Goal: Task Accomplishment & Management: Use online tool/utility

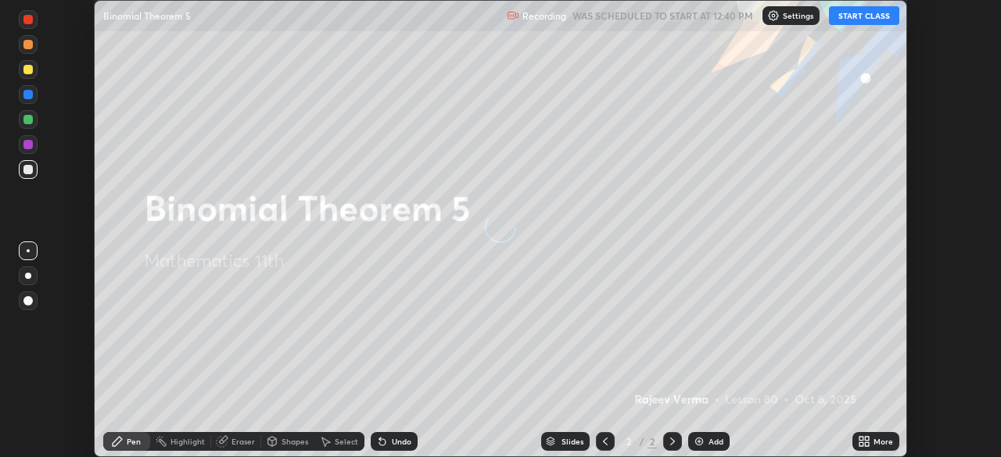
scroll to position [457, 1000]
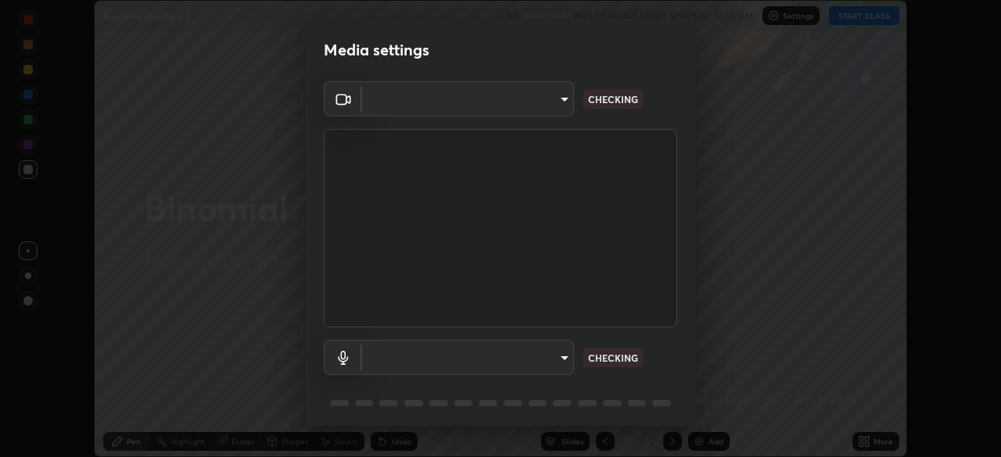
type input "c35a285883de36ed13854a1fbed0525b0d3f8b863e97d5e3b573df760e09333d"
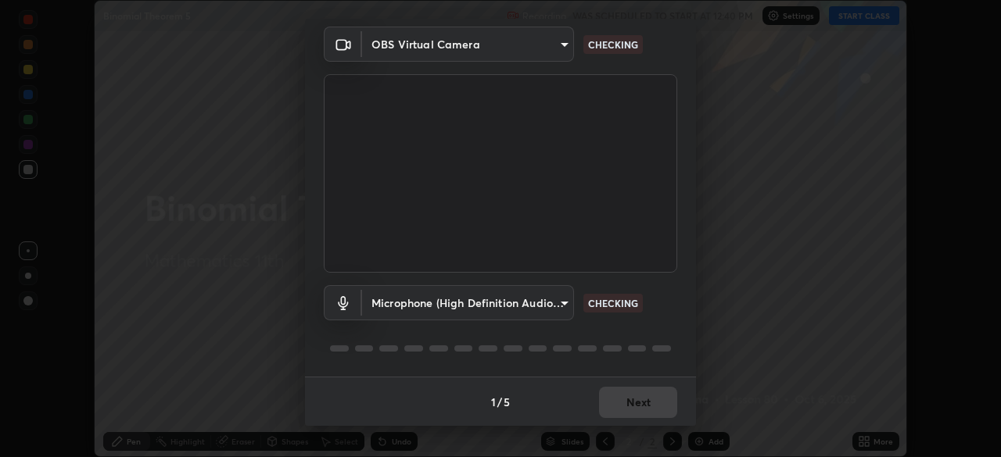
scroll to position [56, 0]
click at [565, 305] on body "Erase all Binomial Theorem 5 Recording WAS SCHEDULED TO START AT 12:40 PM Setti…" at bounding box center [500, 228] width 1001 height 457
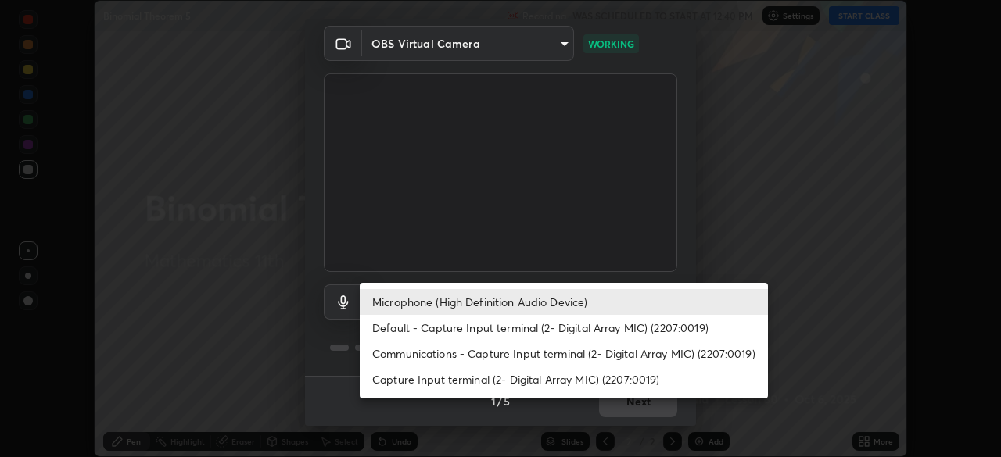
click at [578, 356] on li "Communications - Capture Input terminal (2- Digital Array MIC) (2207:0019)" at bounding box center [564, 354] width 408 height 26
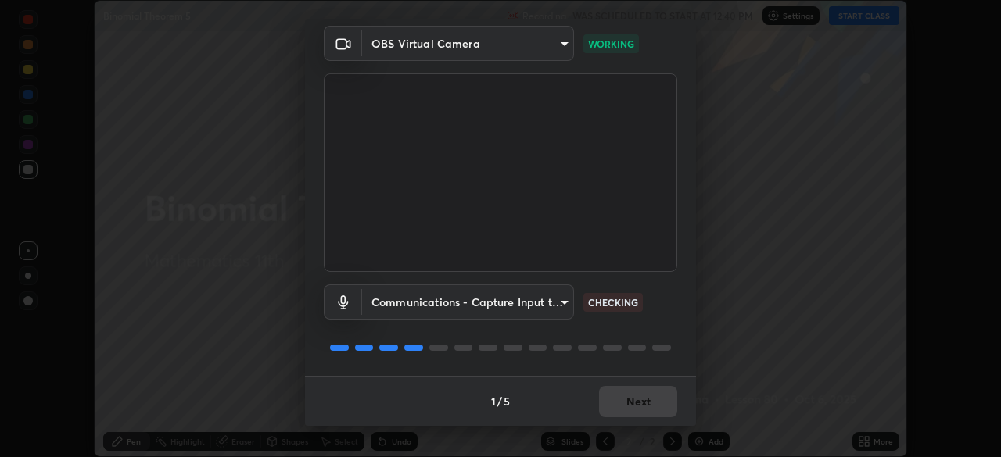
click at [568, 299] on body "Erase all Binomial Theorem 5 Recording WAS SCHEDULED TO START AT 12:40 PM Setti…" at bounding box center [500, 228] width 1001 height 457
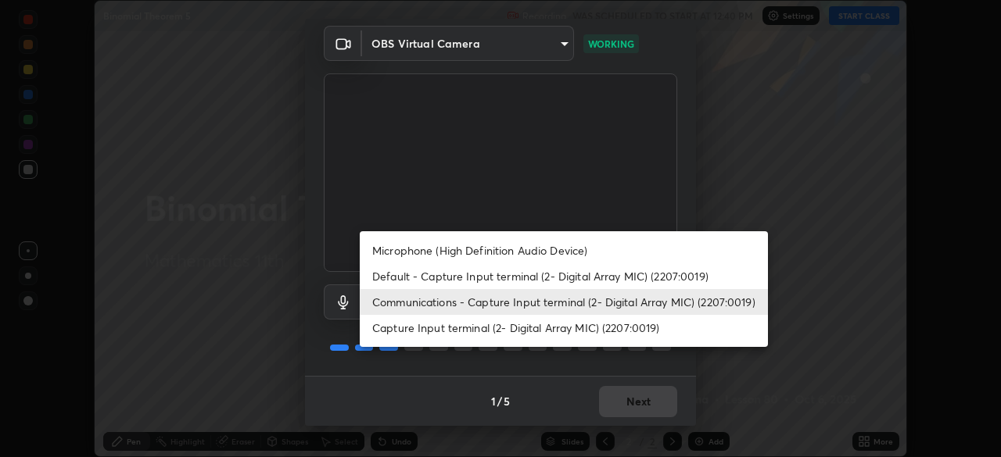
click at [554, 242] on li "Microphone (High Definition Audio Device)" at bounding box center [564, 251] width 408 height 26
type input "3d334ac0a462d559afaba984711ee6781e2bfd9c7b4003d7f15efc1d03da94cf"
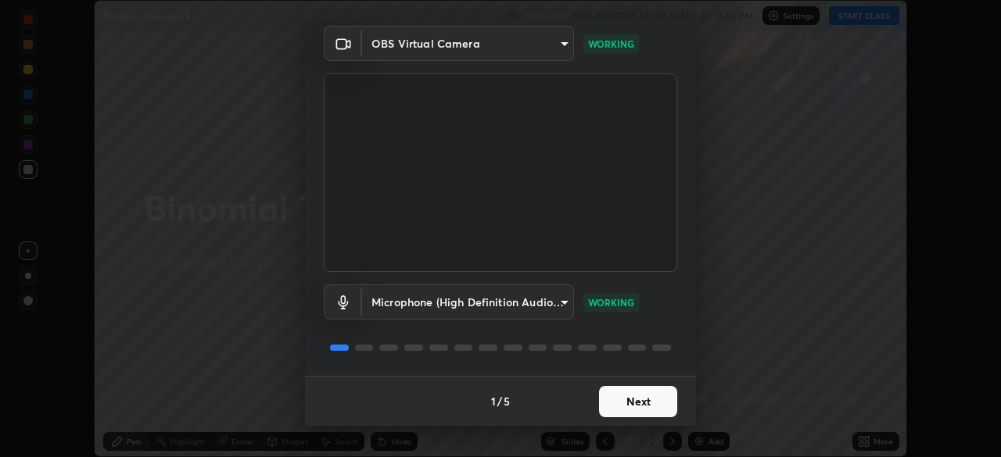
click at [663, 405] on button "Next" at bounding box center [638, 401] width 78 height 31
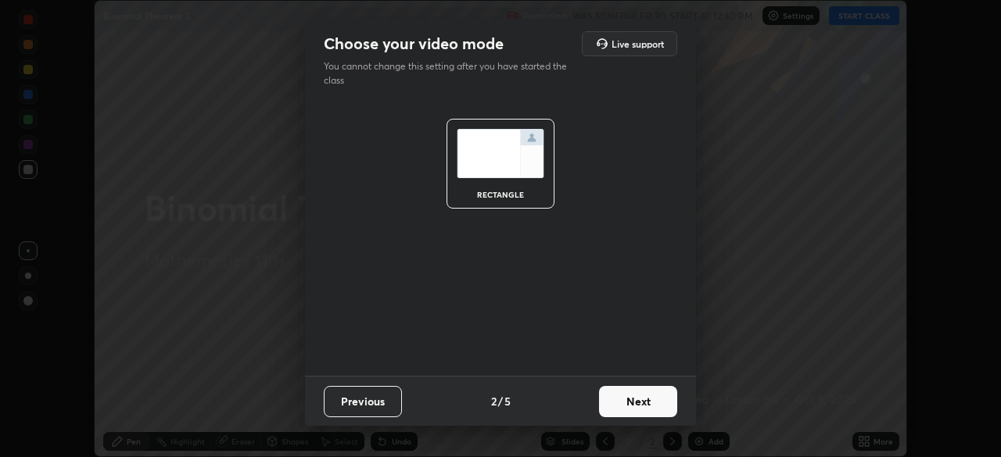
click at [663, 406] on button "Next" at bounding box center [638, 401] width 78 height 31
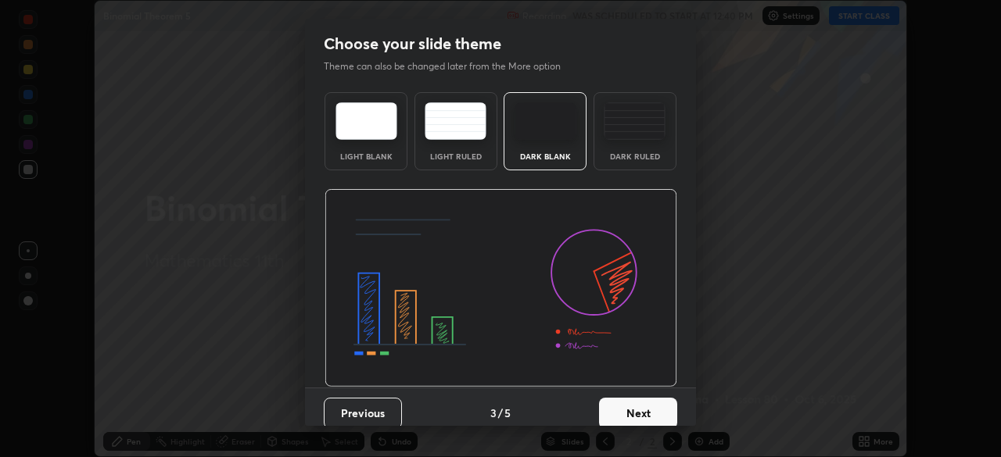
click at [666, 412] on button "Next" at bounding box center [638, 413] width 78 height 31
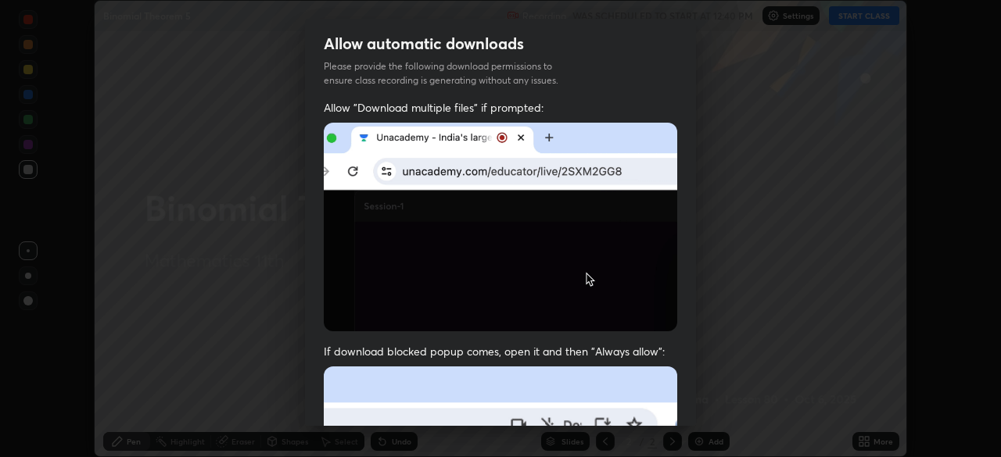
click at [702, 411] on div "Allow automatic downloads Please provide the following download permissions to …" at bounding box center [500, 228] width 1001 height 457
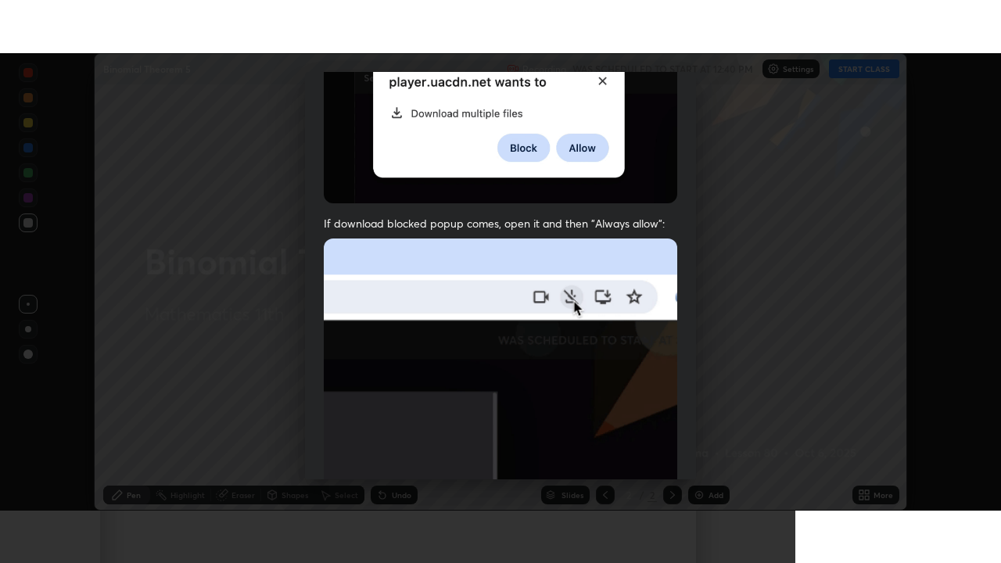
scroll to position [374, 0]
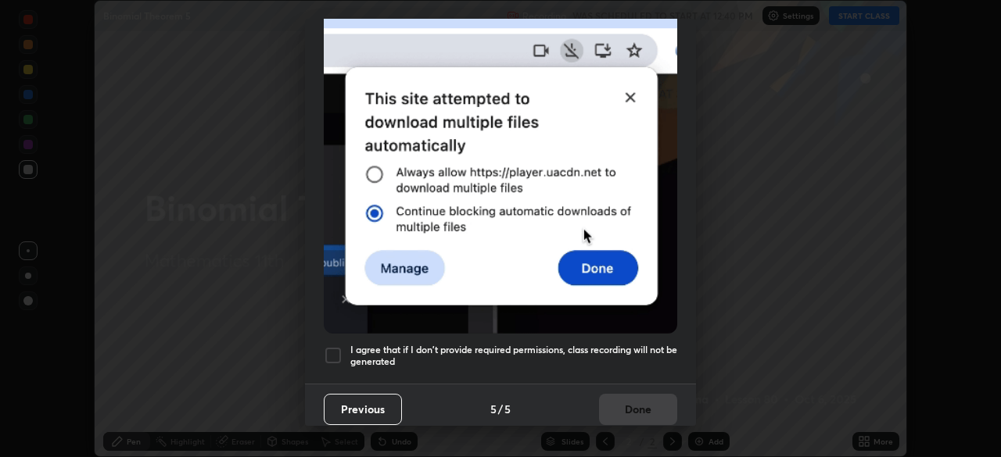
click at [339, 346] on div at bounding box center [333, 355] width 19 height 19
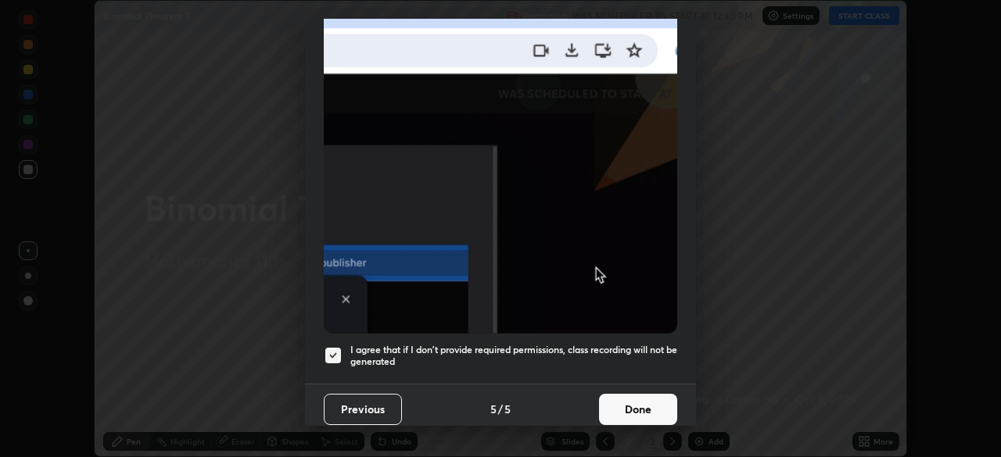
click at [624, 399] on button "Done" at bounding box center [638, 409] width 78 height 31
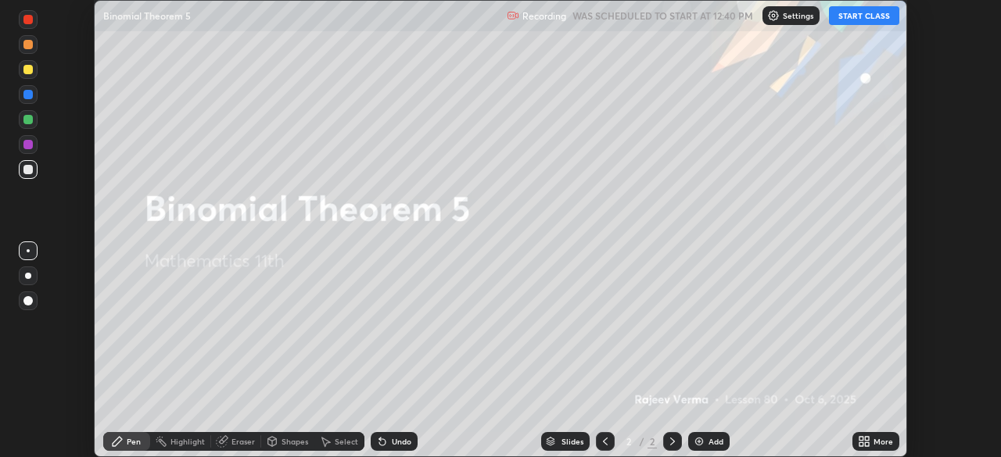
click at [879, 16] on button "START CLASS" at bounding box center [864, 15] width 70 height 19
click at [866, 439] on icon at bounding box center [867, 439] width 4 height 4
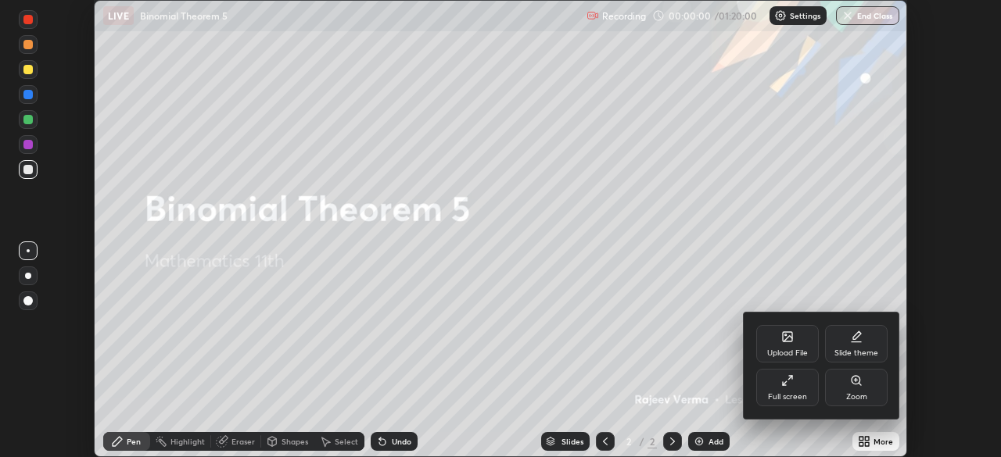
click at [772, 385] on div "Full screen" at bounding box center [787, 388] width 63 height 38
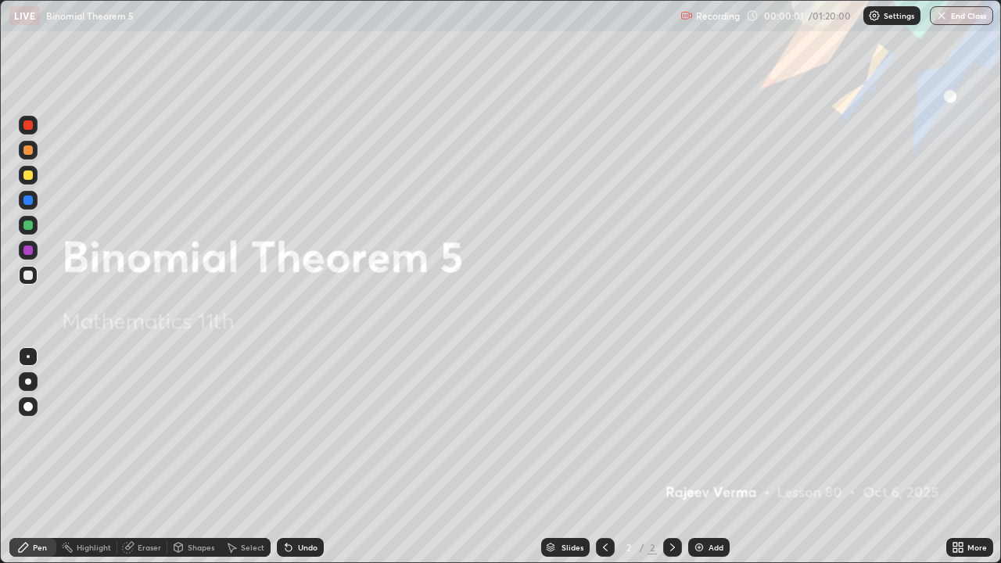
scroll to position [563, 1001]
click at [693, 457] on img at bounding box center [699, 547] width 13 height 13
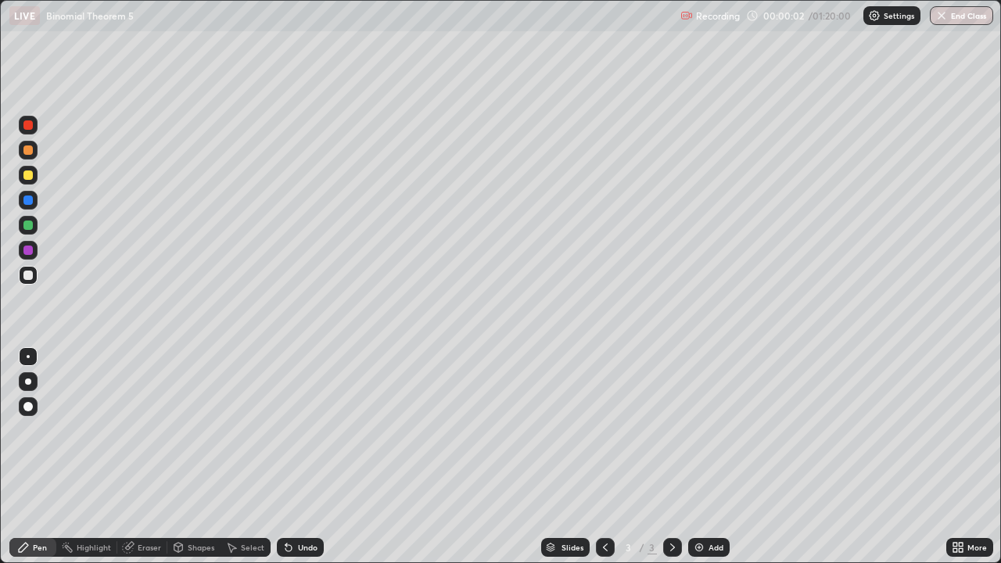
click at [696, 457] on img at bounding box center [699, 547] width 13 height 13
click at [695, 457] on img at bounding box center [699, 547] width 13 height 13
click at [700, 457] on img at bounding box center [699, 547] width 13 height 13
click at [699, 457] on img at bounding box center [699, 547] width 13 height 13
click at [697, 457] on img at bounding box center [699, 547] width 13 height 13
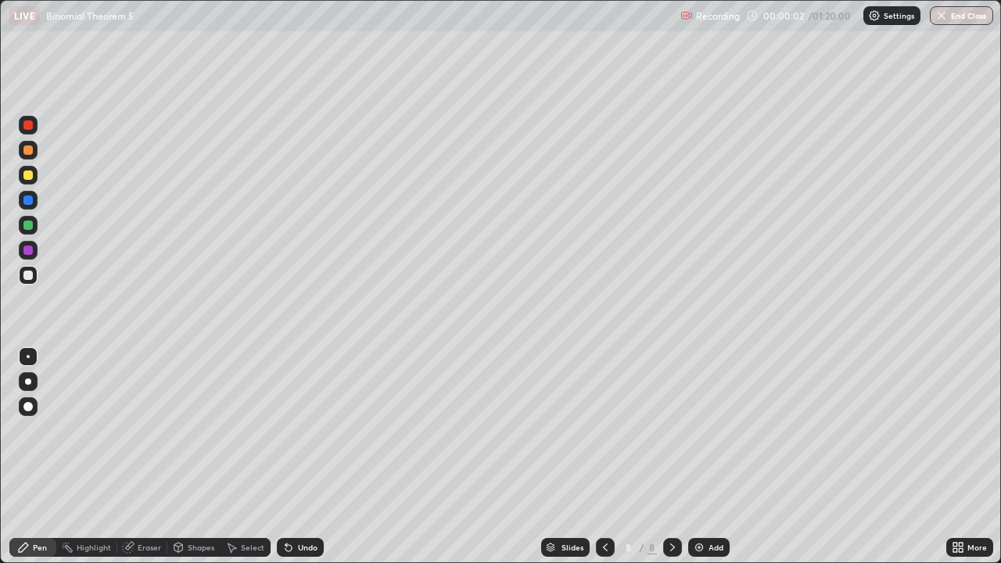
click at [705, 457] on div "Add" at bounding box center [708, 547] width 41 height 19
click at [708, 457] on div "Add" at bounding box center [715, 547] width 15 height 8
click at [606, 457] on div at bounding box center [604, 547] width 19 height 19
click at [602, 457] on icon at bounding box center [604, 547] width 13 height 13
click at [600, 457] on div at bounding box center [604, 547] width 19 height 19
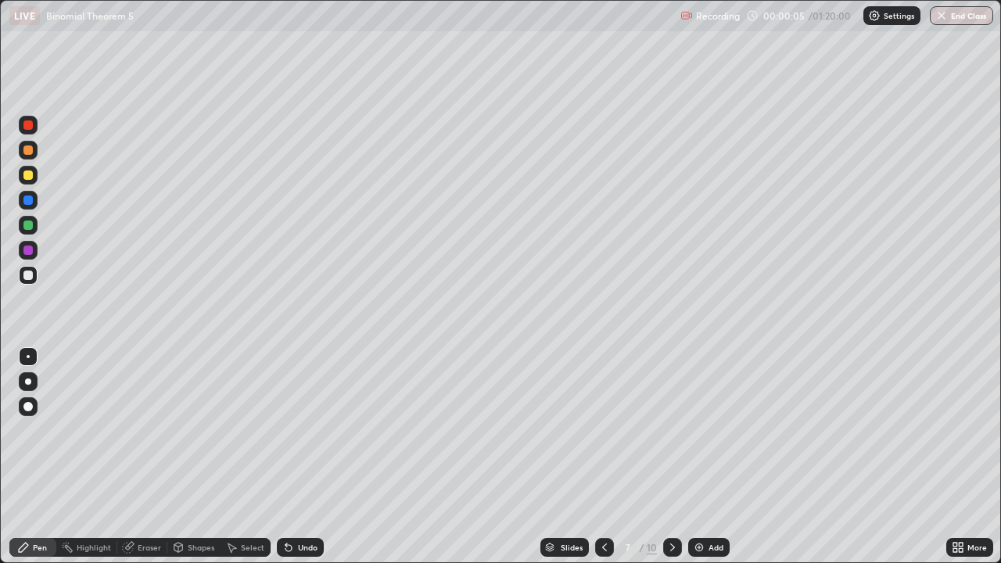
click at [600, 457] on div at bounding box center [604, 547] width 19 height 19
click at [597, 457] on div at bounding box center [604, 547] width 19 height 19
click at [599, 457] on icon at bounding box center [604, 547] width 13 height 13
click at [595, 457] on div at bounding box center [604, 547] width 19 height 19
click at [603, 457] on icon at bounding box center [604, 547] width 13 height 13
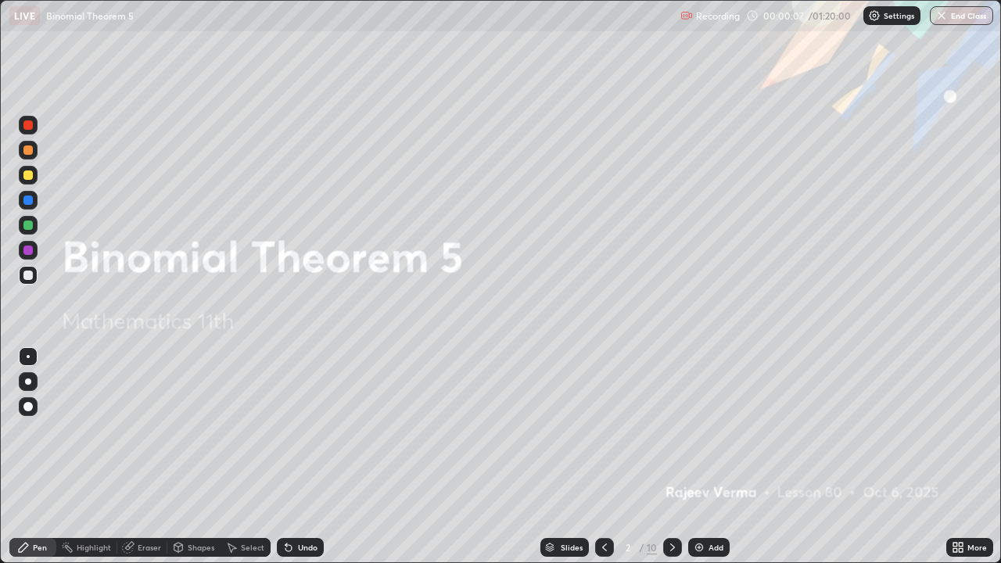
click at [671, 457] on icon at bounding box center [672, 547] width 13 height 13
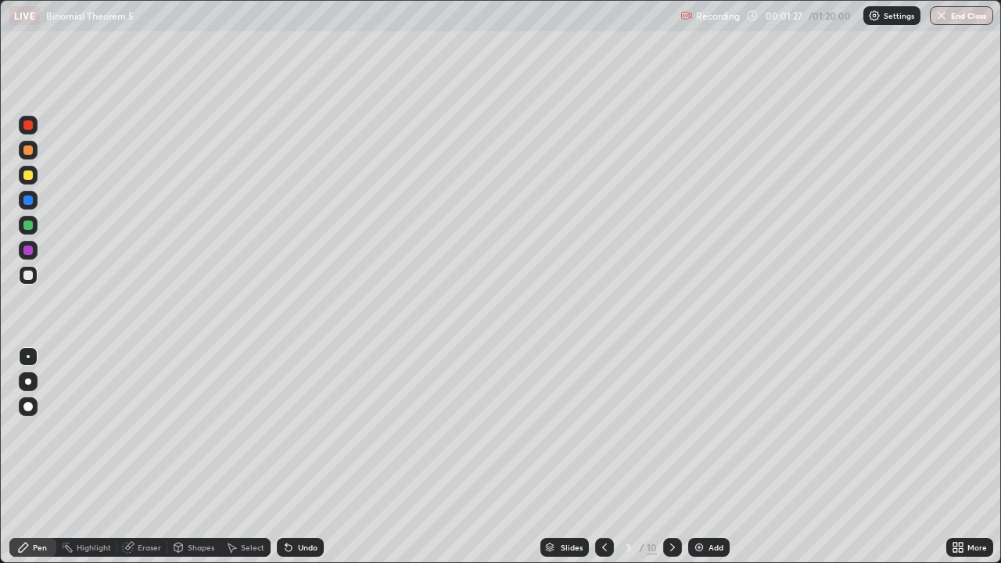
click at [31, 170] on div at bounding box center [28, 175] width 19 height 19
click at [31, 276] on div at bounding box center [27, 274] width 9 height 9
click at [298, 457] on div "Undo" at bounding box center [308, 547] width 20 height 8
click at [26, 224] on div at bounding box center [27, 224] width 9 height 9
click at [293, 457] on div "Undo" at bounding box center [300, 547] width 47 height 19
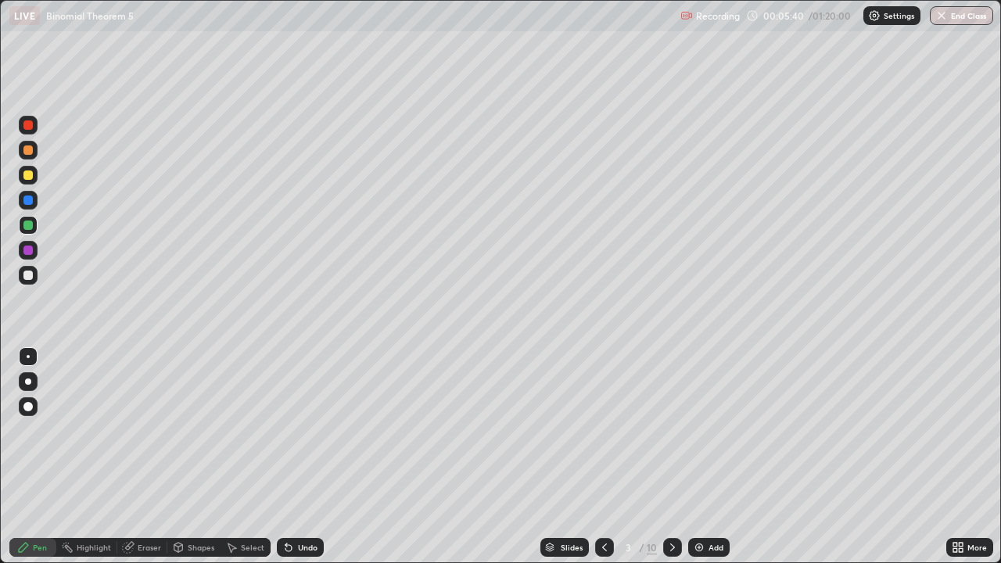
click at [298, 457] on div "Undo" at bounding box center [308, 547] width 20 height 8
click at [303, 457] on div "Undo" at bounding box center [300, 547] width 47 height 19
click at [669, 457] on icon at bounding box center [672, 547] width 13 height 13
click at [206, 457] on div "Shapes" at bounding box center [201, 547] width 27 height 8
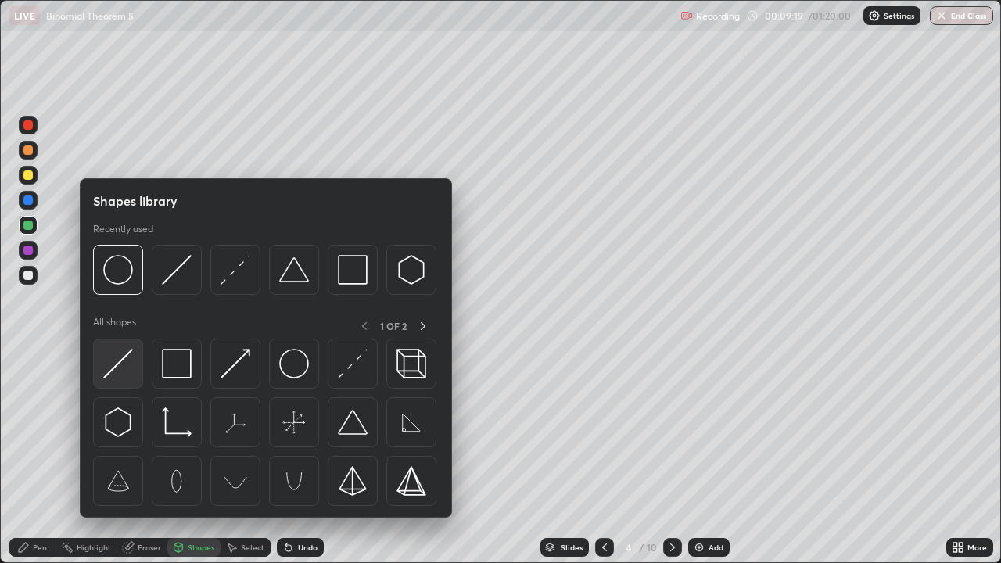
click at [122, 357] on img at bounding box center [118, 364] width 30 height 30
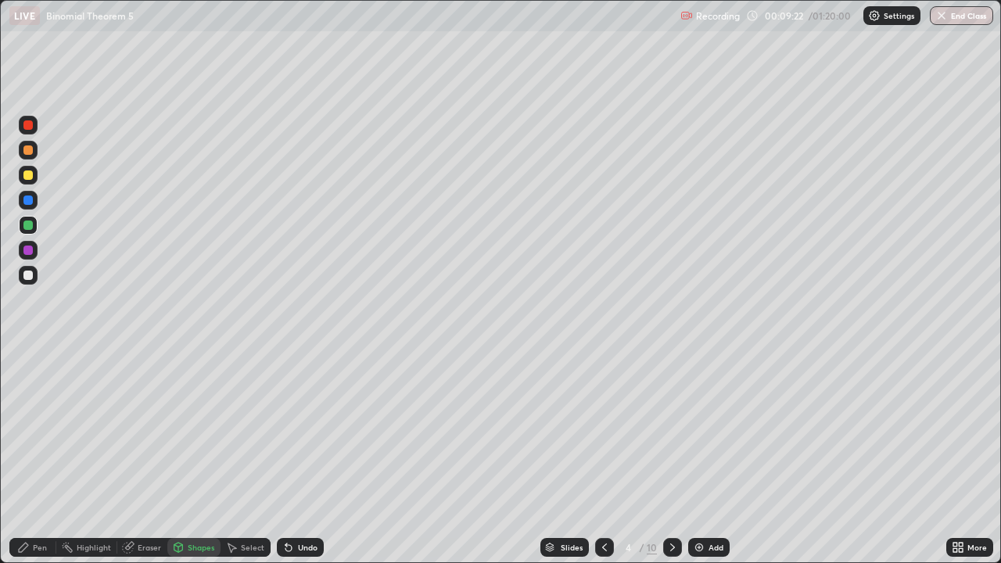
click at [41, 457] on div "Pen" at bounding box center [40, 547] width 14 height 8
click at [27, 225] on div at bounding box center [27, 224] width 9 height 9
click at [33, 274] on div at bounding box center [28, 275] width 19 height 19
click at [137, 457] on div "Eraser" at bounding box center [142, 547] width 50 height 19
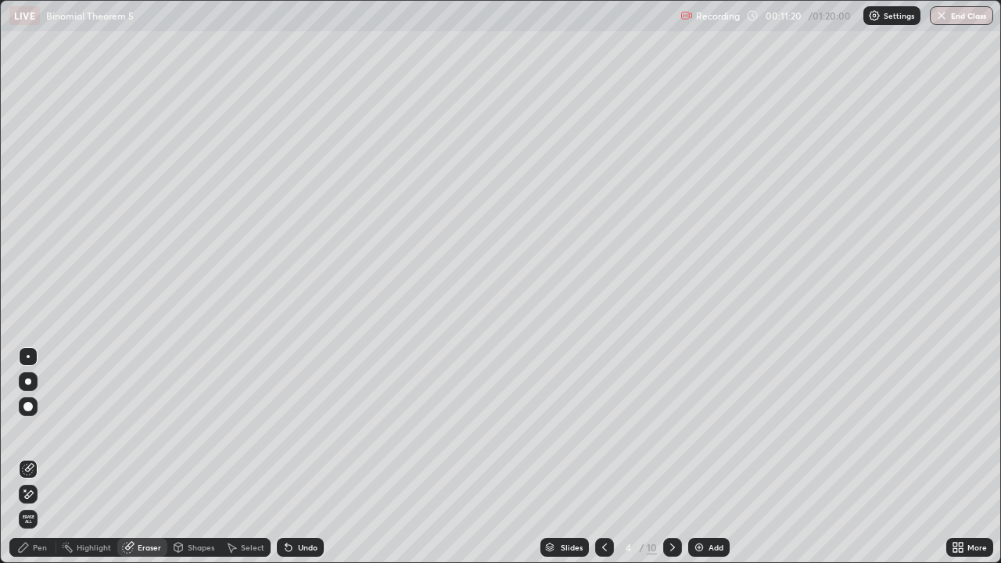
click at [31, 457] on div at bounding box center [28, 469] width 19 height 19
click at [298, 457] on div "Undo" at bounding box center [308, 547] width 20 height 8
click at [290, 457] on icon at bounding box center [288, 547] width 13 height 13
click at [36, 457] on div "Pen" at bounding box center [32, 547] width 47 height 19
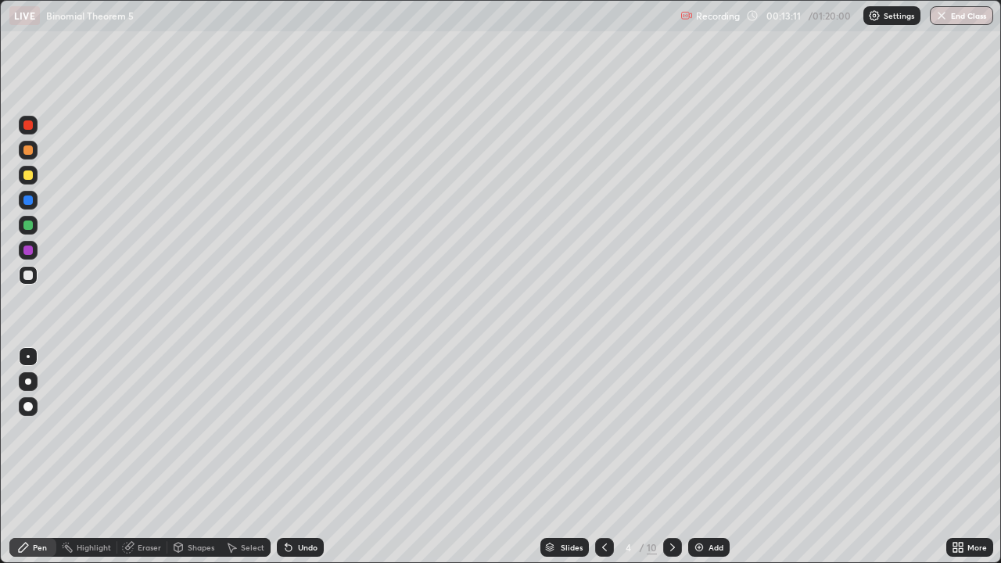
click at [672, 457] on icon at bounding box center [672, 547] width 5 height 8
click at [35, 175] on div at bounding box center [28, 175] width 19 height 19
click at [29, 152] on div at bounding box center [27, 149] width 9 height 9
click at [34, 175] on div at bounding box center [28, 175] width 19 height 19
click at [32, 175] on div at bounding box center [27, 174] width 9 height 9
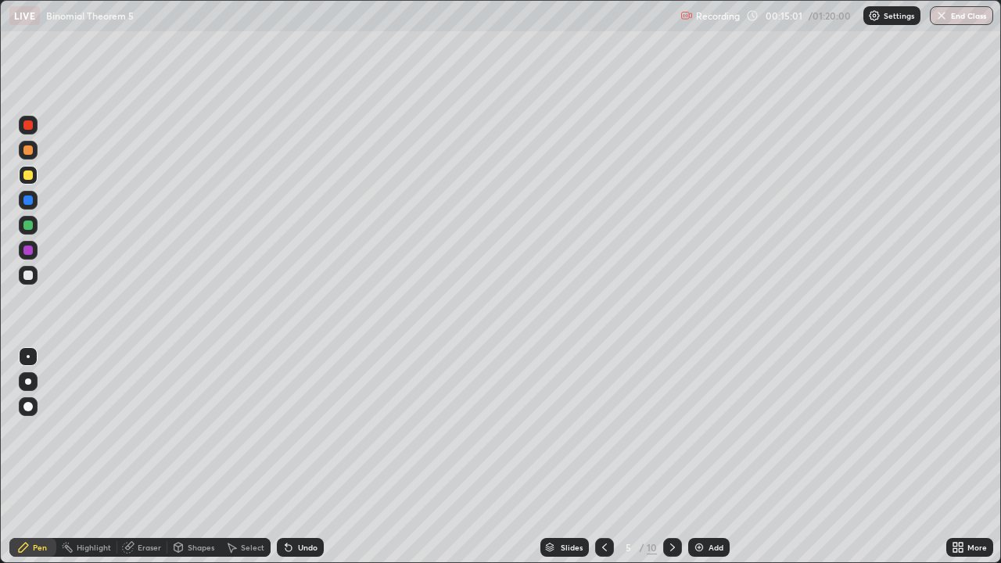
click at [32, 177] on div at bounding box center [27, 174] width 9 height 9
click at [32, 224] on div at bounding box center [27, 224] width 9 height 9
click at [26, 174] on div at bounding box center [27, 174] width 9 height 9
click at [298, 457] on div "Undo" at bounding box center [308, 547] width 20 height 8
click at [152, 457] on div "Eraser" at bounding box center [149, 547] width 23 height 8
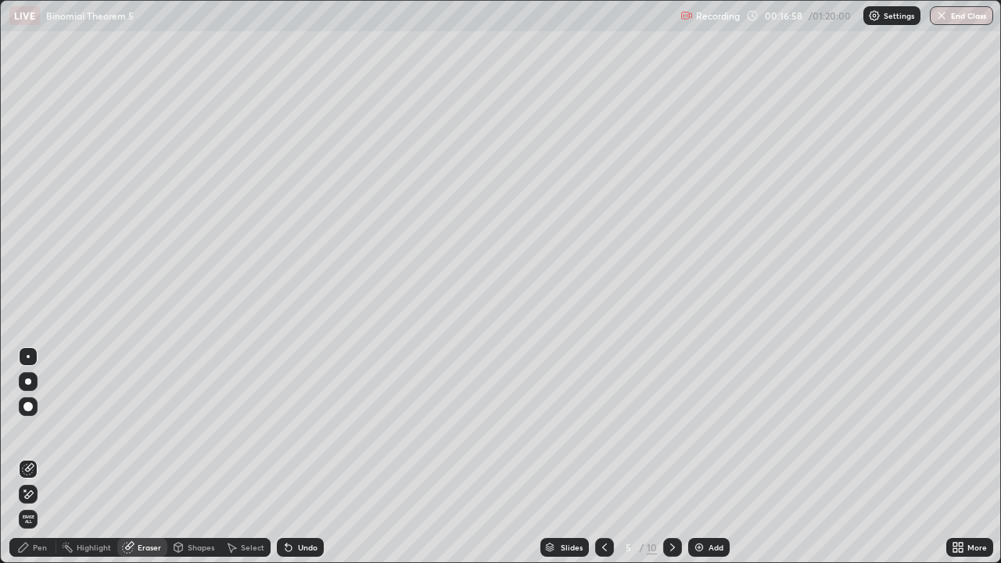
click at [40, 457] on div "Pen" at bounding box center [40, 547] width 14 height 8
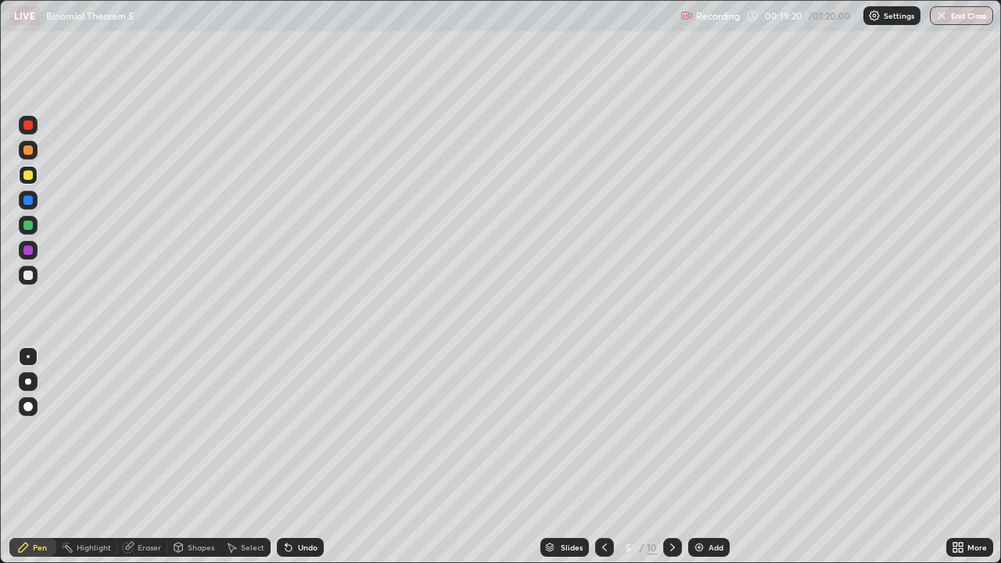
click at [304, 457] on div "Undo" at bounding box center [300, 547] width 47 height 19
click at [138, 457] on div "Eraser" at bounding box center [149, 547] width 23 height 8
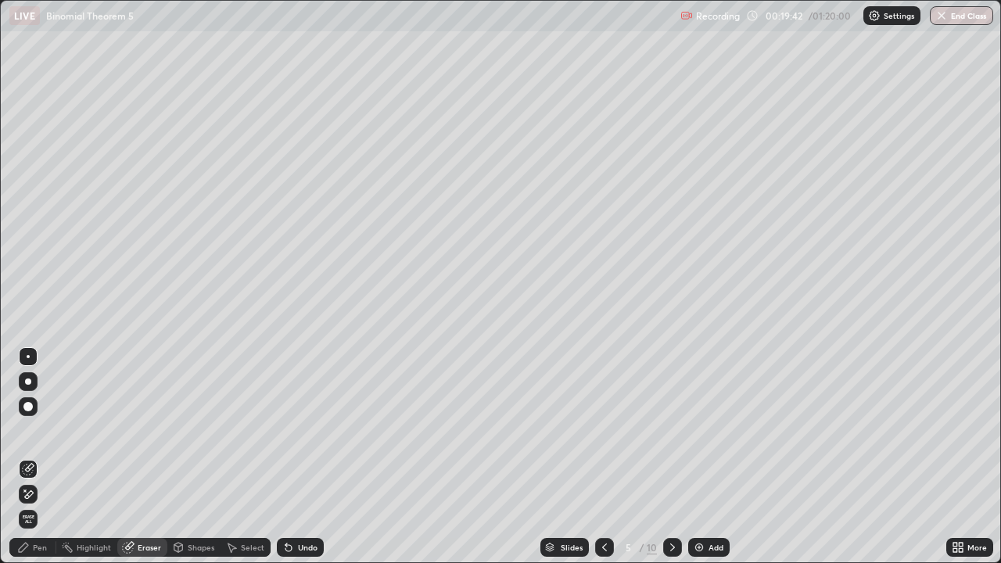
click at [37, 457] on div "Pen" at bounding box center [40, 547] width 14 height 8
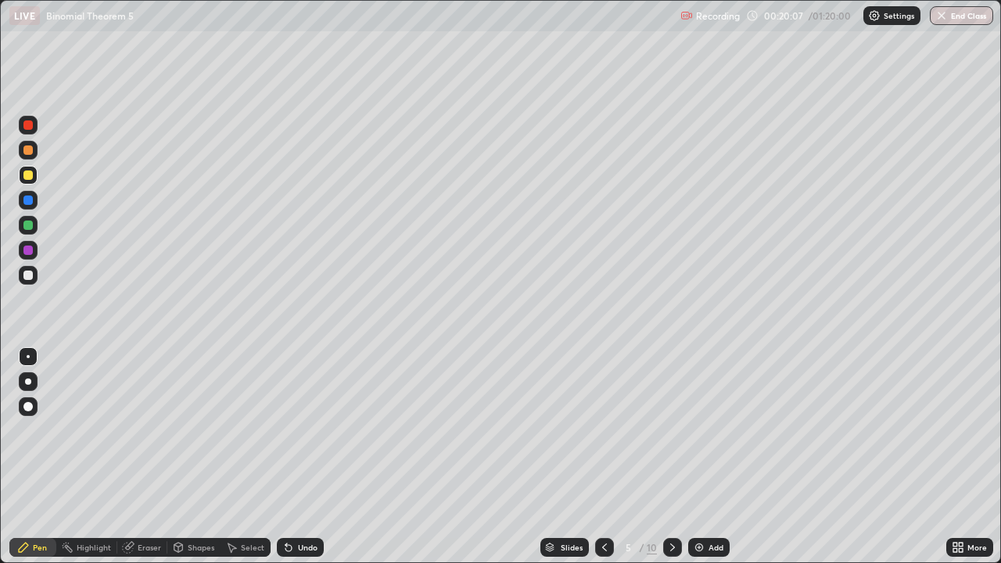
click at [134, 457] on div "Eraser" at bounding box center [142, 547] width 50 height 19
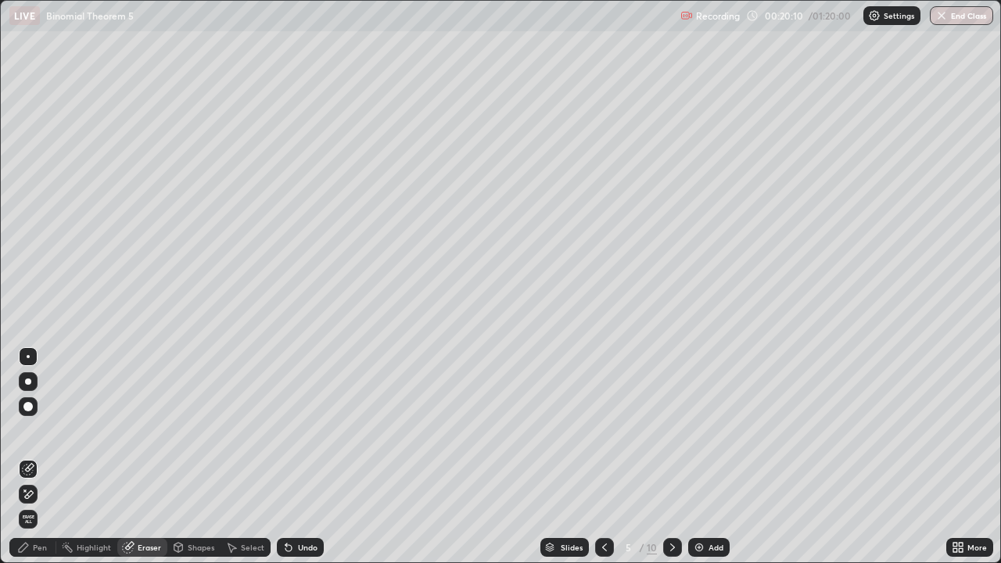
click at [35, 457] on div "Pen" at bounding box center [40, 547] width 14 height 8
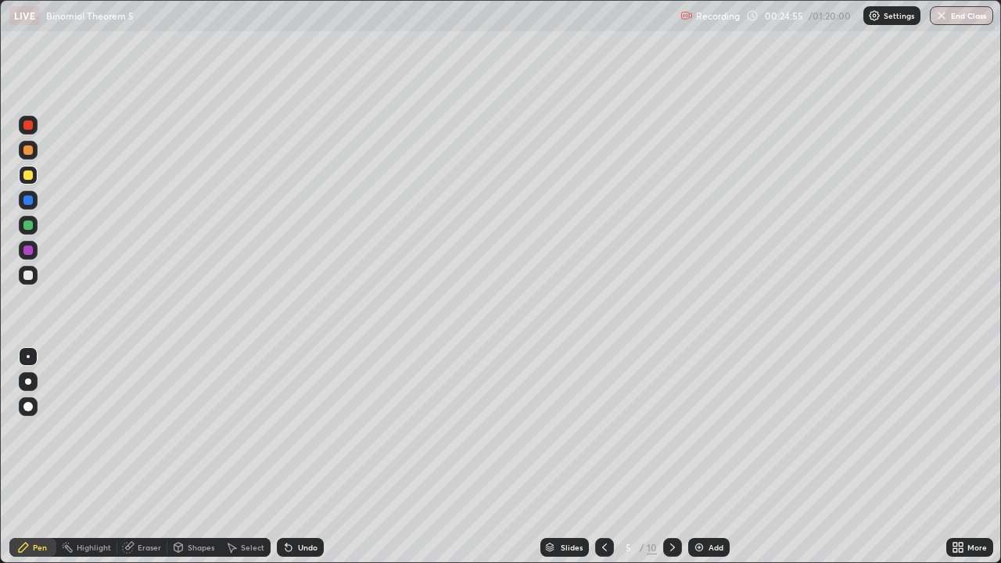
click at [301, 457] on div "Undo" at bounding box center [308, 547] width 20 height 8
click at [302, 457] on div "Undo" at bounding box center [308, 547] width 20 height 8
click at [307, 457] on div "Undo" at bounding box center [300, 547] width 47 height 19
click at [316, 457] on div "Undo" at bounding box center [300, 547] width 47 height 19
click at [303, 457] on div "Undo" at bounding box center [308, 547] width 20 height 8
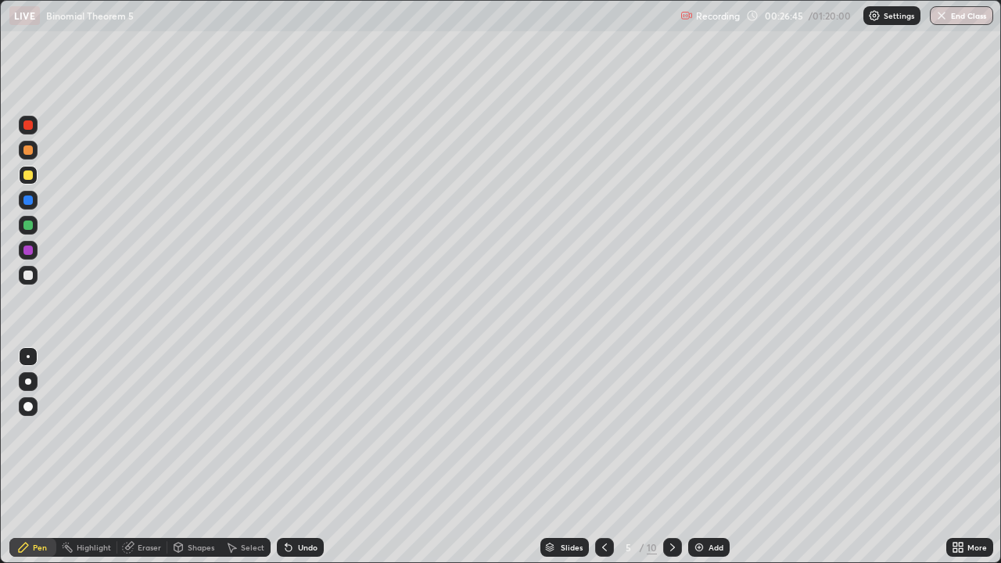
click at [297, 457] on div "Undo" at bounding box center [300, 547] width 47 height 19
click at [681, 457] on div "Slides 5 / 10 Add" at bounding box center [635, 547] width 622 height 31
click at [675, 457] on icon at bounding box center [672, 547] width 13 height 13
click at [26, 152] on div at bounding box center [27, 149] width 9 height 9
click at [26, 457] on icon at bounding box center [23, 547] width 13 height 13
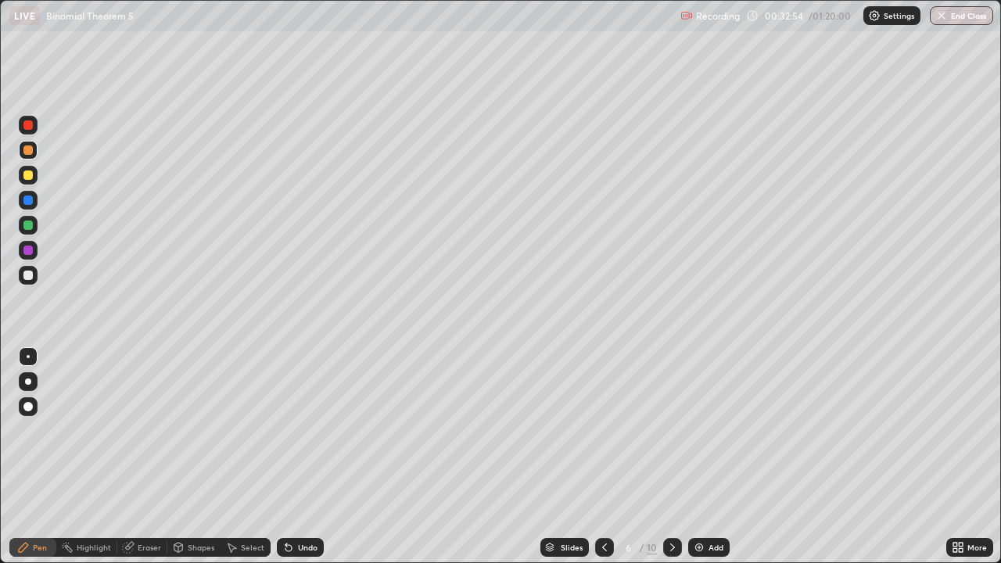
click at [131, 457] on icon at bounding box center [128, 548] width 10 height 10
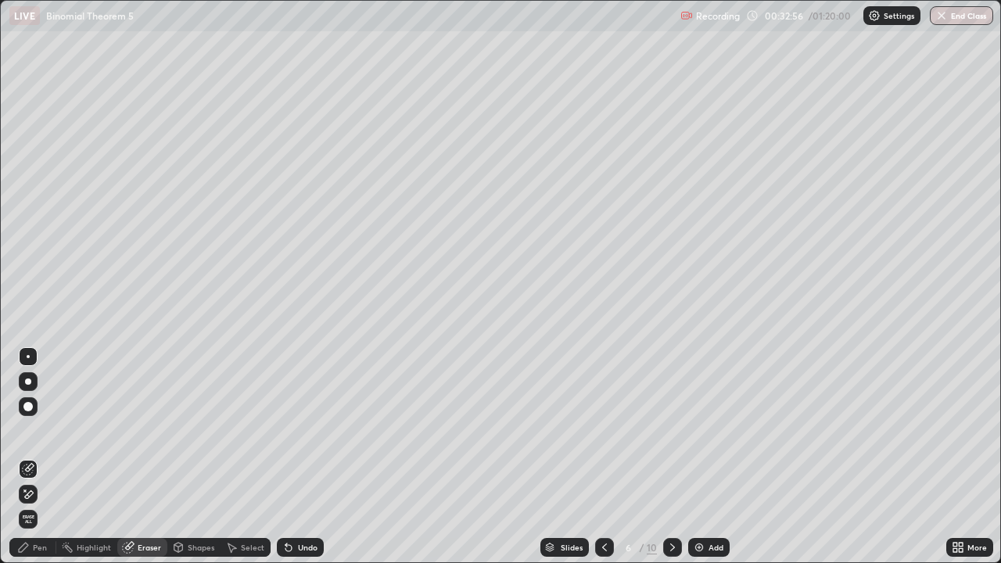
click at [25, 457] on icon at bounding box center [25, 490] width 2 height 2
click at [36, 457] on div "Pen" at bounding box center [40, 547] width 14 height 8
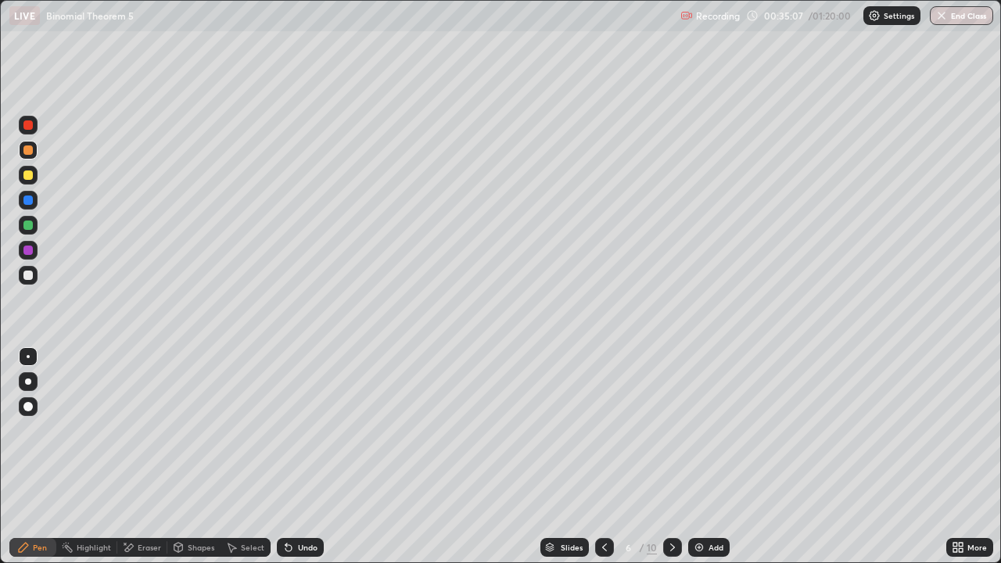
click at [29, 226] on div at bounding box center [27, 224] width 9 height 9
click at [22, 273] on div at bounding box center [28, 275] width 19 height 19
click at [149, 457] on div "Eraser" at bounding box center [149, 547] width 23 height 8
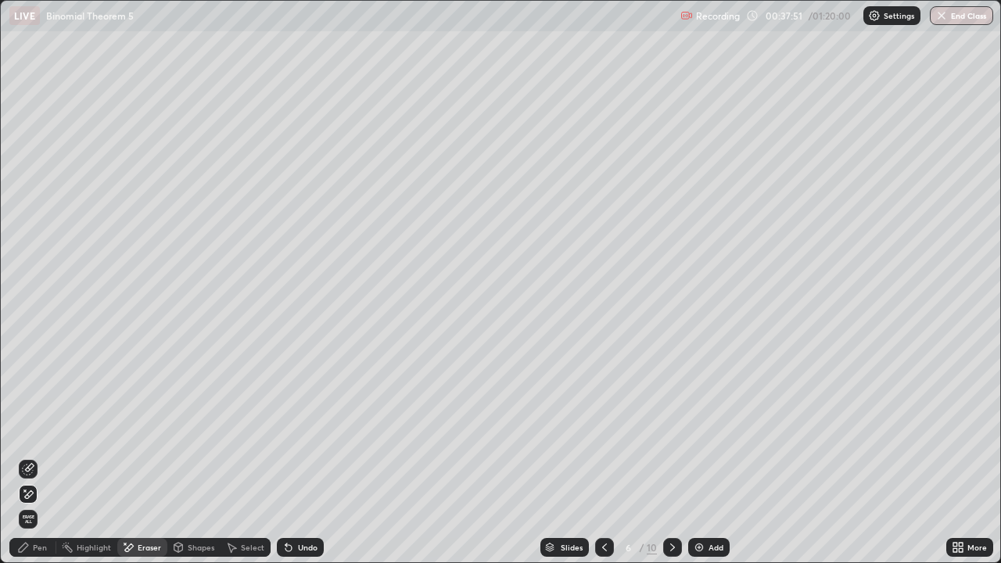
click at [37, 457] on div "Pen" at bounding box center [40, 547] width 14 height 8
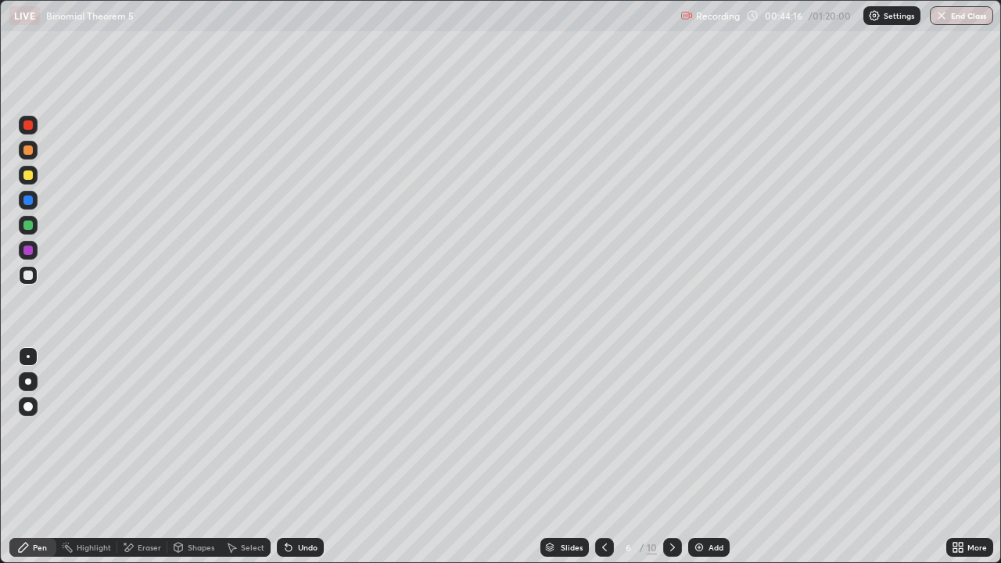
click at [603, 457] on icon at bounding box center [604, 547] width 13 height 13
click at [604, 457] on icon at bounding box center [604, 547] width 5 height 8
click at [669, 457] on icon at bounding box center [672, 547] width 13 height 13
click at [670, 457] on icon at bounding box center [672, 547] width 5 height 8
click at [675, 457] on icon at bounding box center [672, 547] width 13 height 13
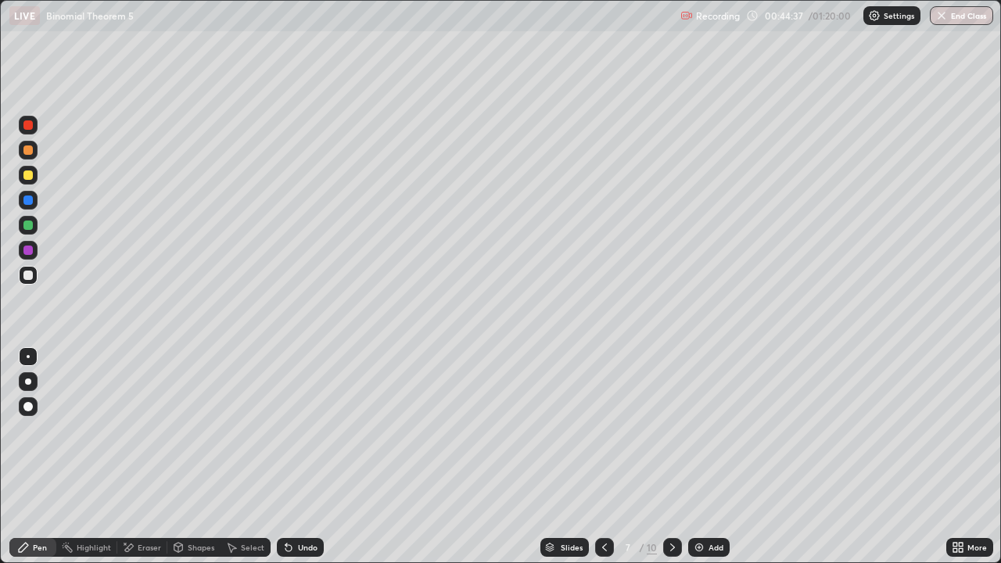
click at [601, 457] on icon at bounding box center [604, 547] width 13 height 13
click at [674, 457] on icon at bounding box center [672, 547] width 13 height 13
click at [30, 176] on div at bounding box center [27, 174] width 9 height 9
click at [600, 457] on icon at bounding box center [604, 547] width 13 height 13
click at [672, 457] on icon at bounding box center [672, 547] width 13 height 13
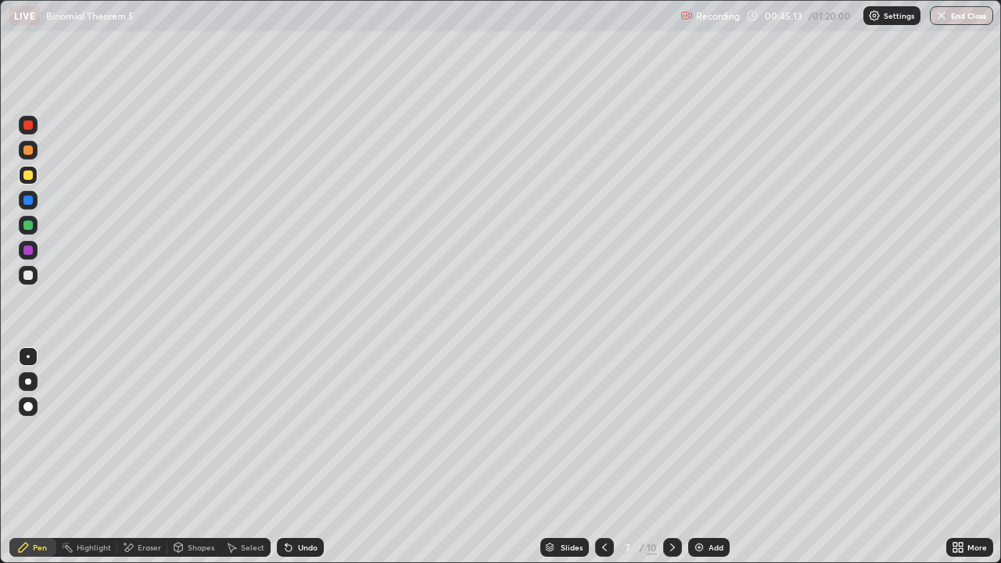
click at [30, 223] on div at bounding box center [27, 224] width 9 height 9
click at [33, 222] on div at bounding box center [28, 225] width 19 height 19
click at [28, 176] on div at bounding box center [27, 174] width 9 height 9
click at [304, 457] on div "Undo" at bounding box center [308, 547] width 20 height 8
click at [142, 457] on div "Eraser" at bounding box center [149, 547] width 23 height 8
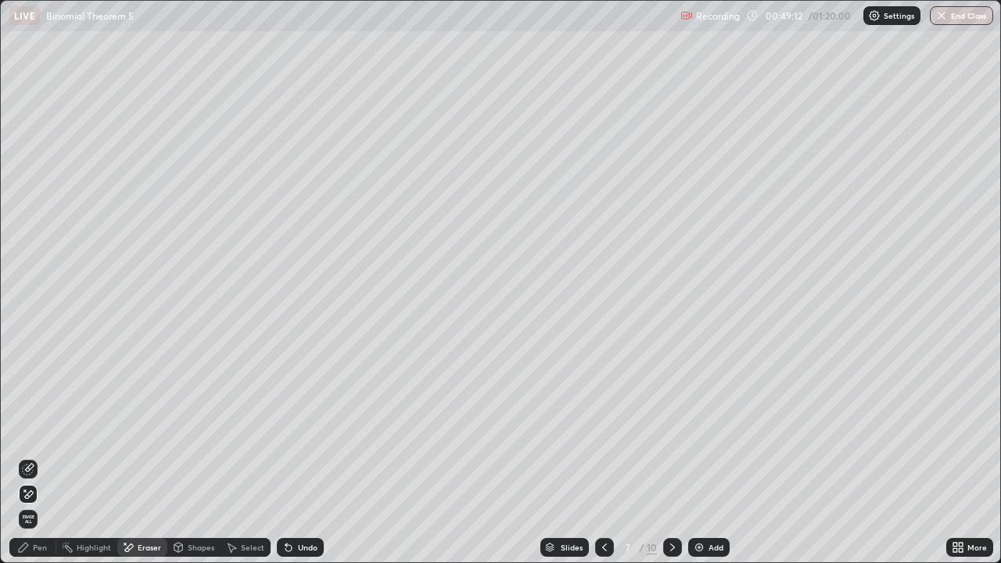
click at [43, 457] on div "Pen" at bounding box center [40, 547] width 14 height 8
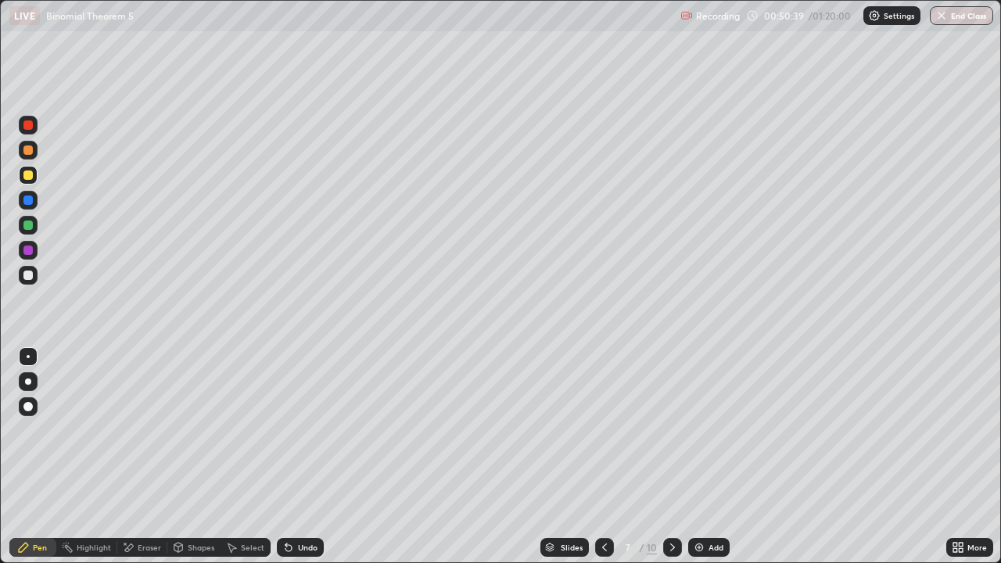
click at [293, 457] on div "Undo" at bounding box center [300, 547] width 47 height 19
click at [288, 457] on icon at bounding box center [288, 547] width 13 height 13
click at [134, 457] on div "Eraser" at bounding box center [142, 547] width 50 height 19
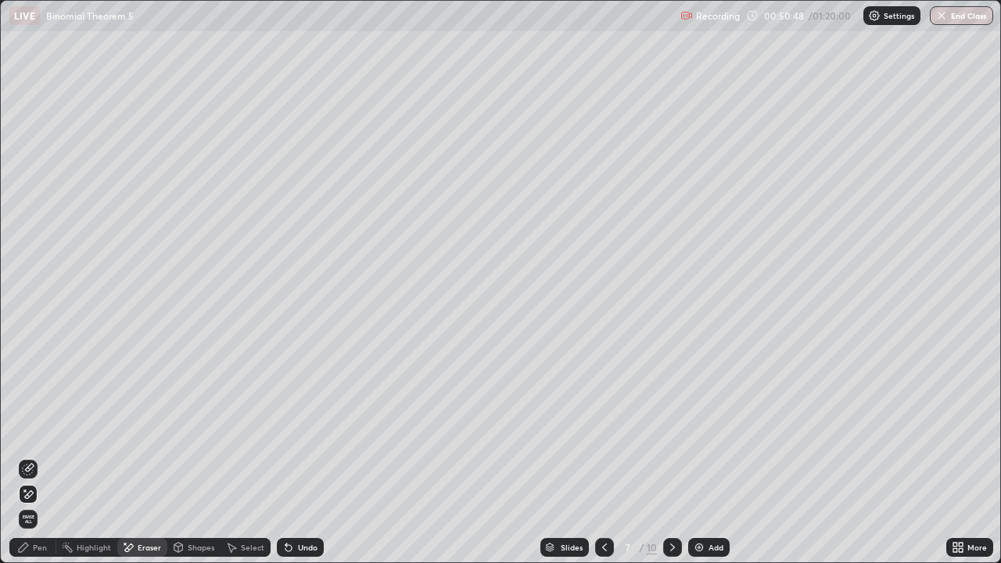
click at [40, 457] on div "Pen" at bounding box center [40, 547] width 14 height 8
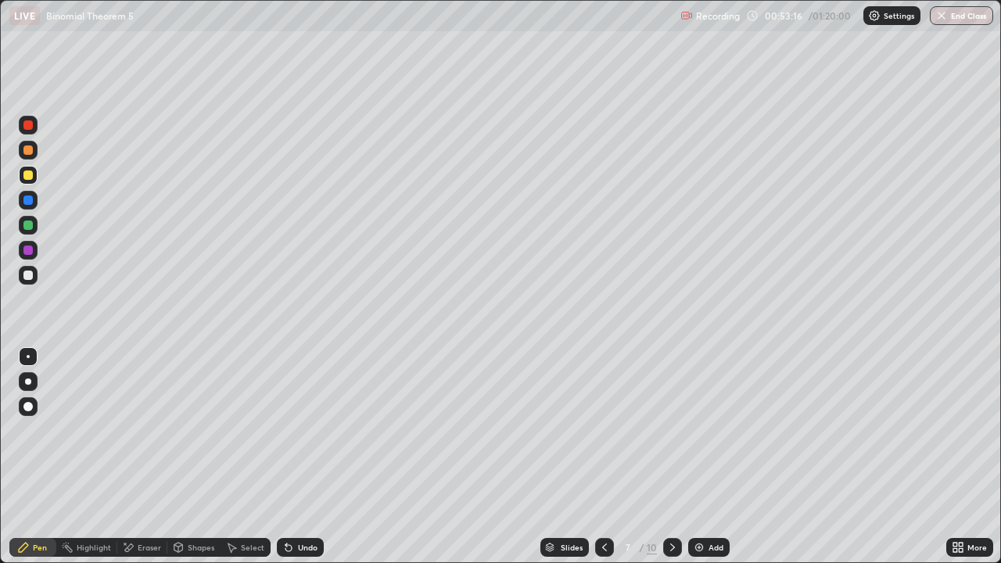
click at [32, 273] on div at bounding box center [27, 274] width 9 height 9
click at [30, 274] on div at bounding box center [27, 274] width 9 height 9
click at [146, 457] on div "Eraser" at bounding box center [149, 547] width 23 height 8
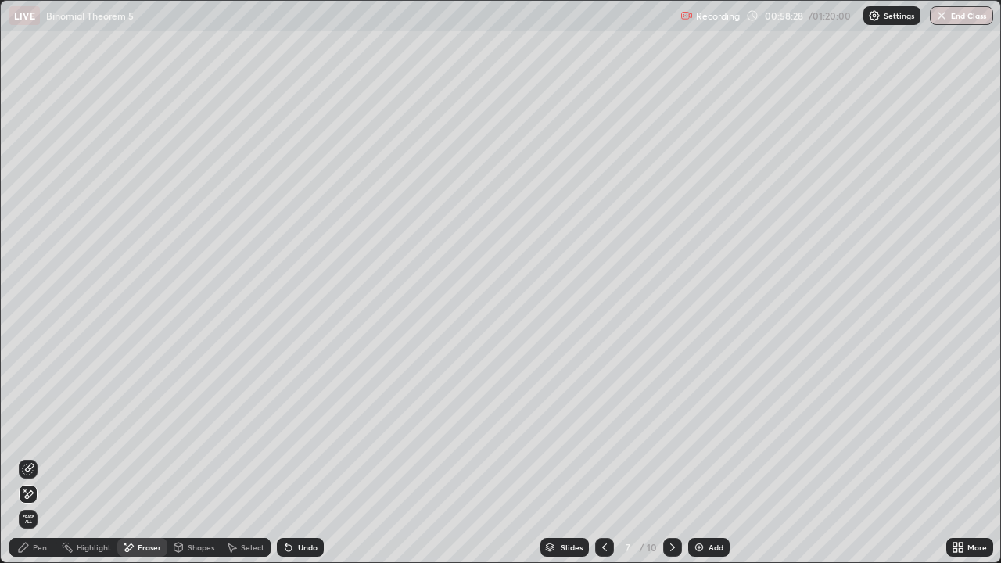
click at [49, 457] on div "Pen" at bounding box center [32, 547] width 47 height 19
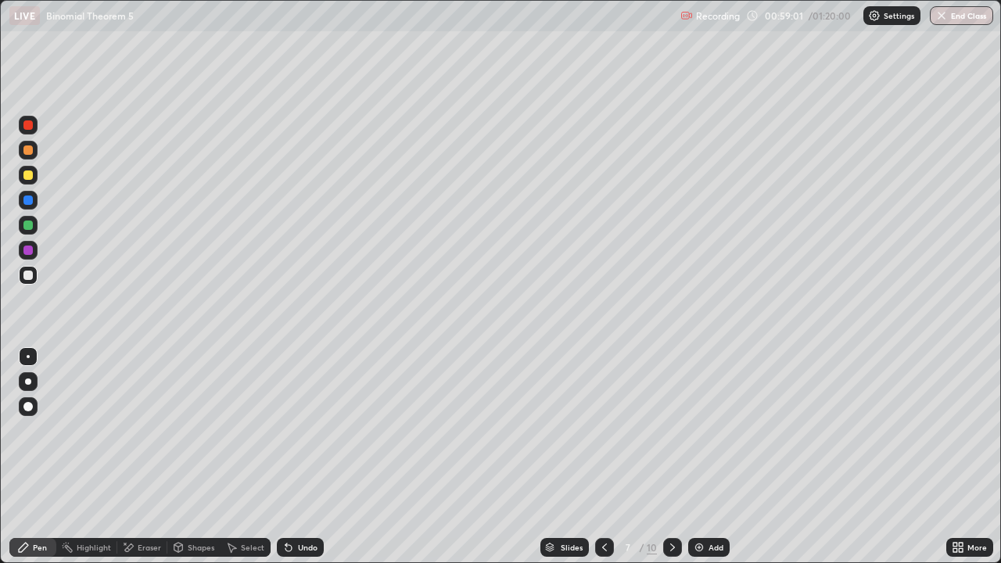
click at [300, 457] on div "Undo" at bounding box center [308, 547] width 20 height 8
click at [306, 457] on div "Undo" at bounding box center [308, 547] width 20 height 8
click at [670, 457] on icon at bounding box center [672, 547] width 13 height 13
click at [29, 222] on div at bounding box center [27, 224] width 9 height 9
click at [299, 457] on div "Undo" at bounding box center [300, 547] width 47 height 19
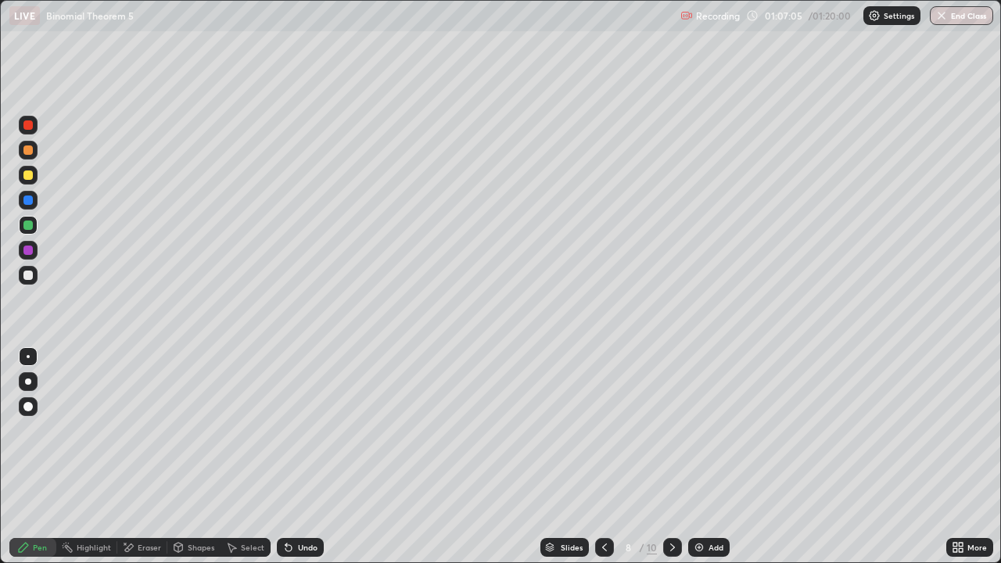
click at [303, 457] on div "Undo" at bounding box center [300, 547] width 47 height 19
click at [307, 457] on div "Undo" at bounding box center [308, 547] width 20 height 8
click at [30, 151] on div at bounding box center [27, 149] width 9 height 9
click at [292, 457] on icon at bounding box center [288, 547] width 13 height 13
click at [298, 457] on div "Undo" at bounding box center [308, 547] width 20 height 8
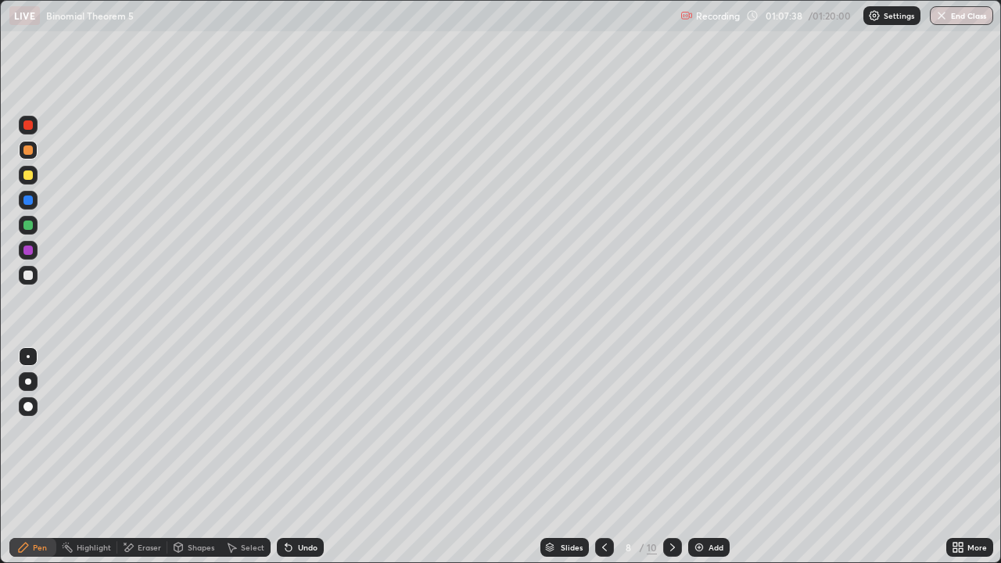
click at [295, 457] on div "Undo" at bounding box center [300, 547] width 47 height 19
click at [292, 457] on icon at bounding box center [288, 547] width 13 height 13
click at [295, 457] on div "Undo" at bounding box center [300, 547] width 47 height 19
click at [299, 457] on div "Undo" at bounding box center [308, 547] width 20 height 8
click at [300, 457] on div "Undo" at bounding box center [308, 547] width 20 height 8
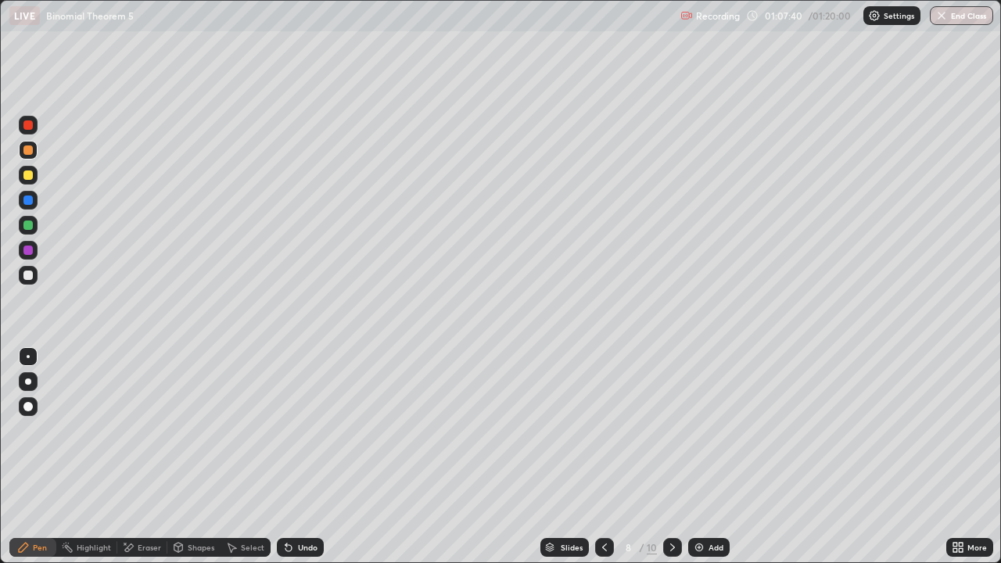
click at [298, 457] on div "Undo" at bounding box center [308, 547] width 20 height 8
click at [292, 457] on icon at bounding box center [288, 547] width 13 height 13
click at [289, 457] on icon at bounding box center [288, 548] width 6 height 6
click at [288, 457] on icon at bounding box center [288, 548] width 6 height 6
click at [285, 457] on icon at bounding box center [288, 548] width 6 height 6
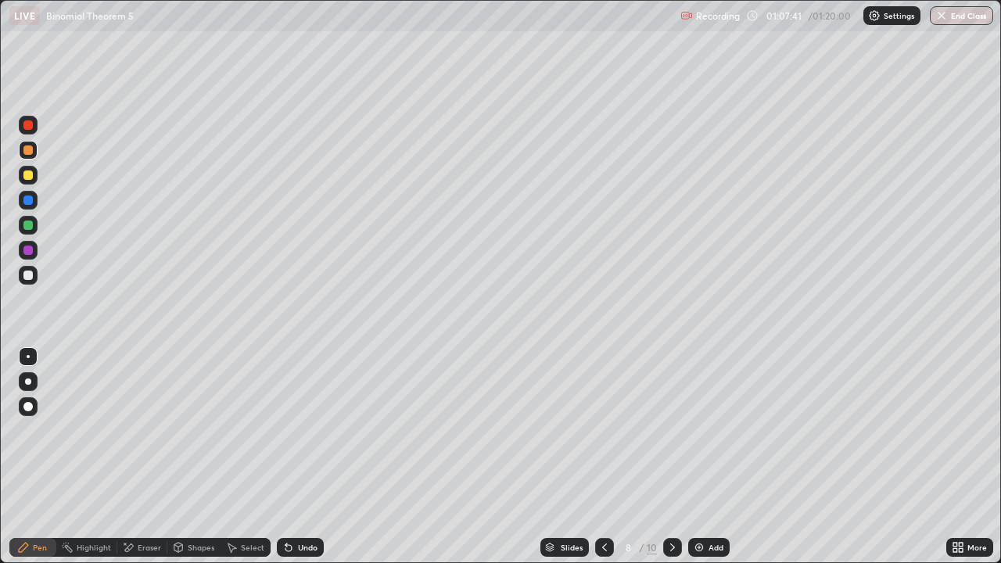
click at [282, 457] on icon at bounding box center [288, 547] width 13 height 13
click at [30, 151] on div at bounding box center [27, 149] width 9 height 9
click at [299, 457] on div "Undo" at bounding box center [308, 547] width 20 height 8
click at [303, 457] on div "Undo" at bounding box center [308, 547] width 20 height 8
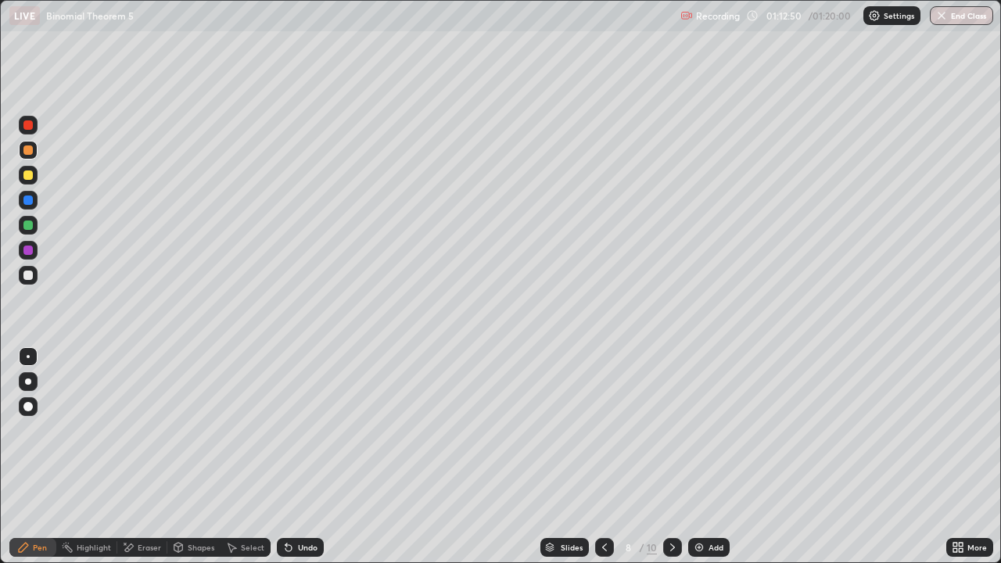
click at [148, 457] on div "Eraser" at bounding box center [149, 547] width 23 height 8
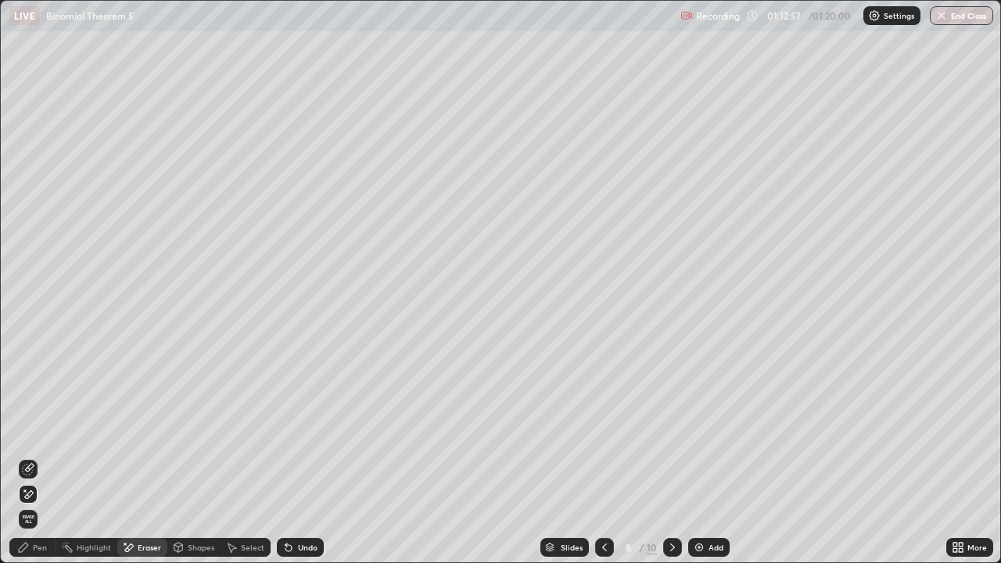
click at [49, 457] on div "Pen" at bounding box center [32, 547] width 47 height 31
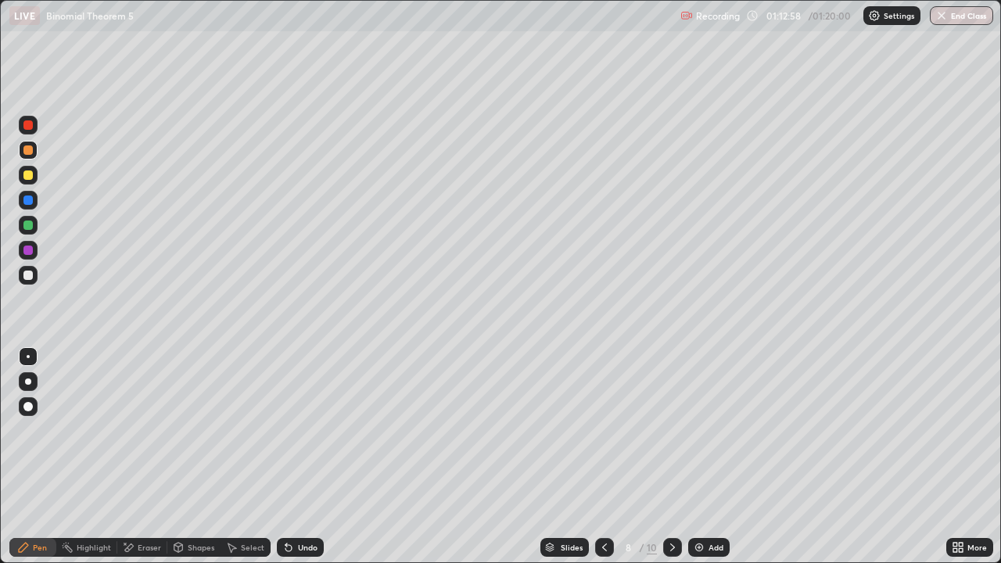
click at [31, 227] on div at bounding box center [27, 224] width 9 height 9
click at [0, 157] on div "Setting up your live class" at bounding box center [500, 281] width 1001 height 563
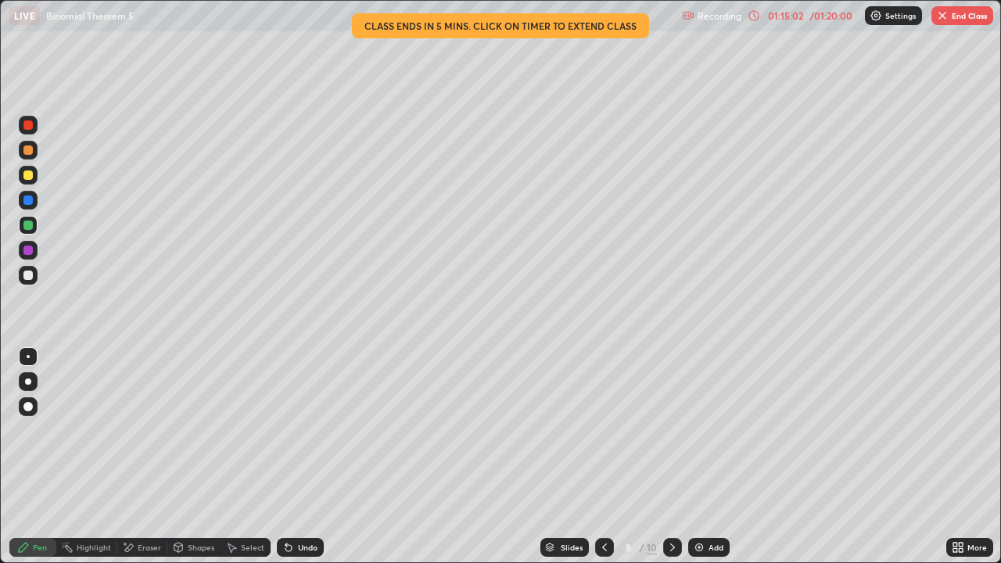
click at [668, 457] on icon at bounding box center [672, 547] width 13 height 13
click at [30, 271] on div at bounding box center [27, 274] width 9 height 9
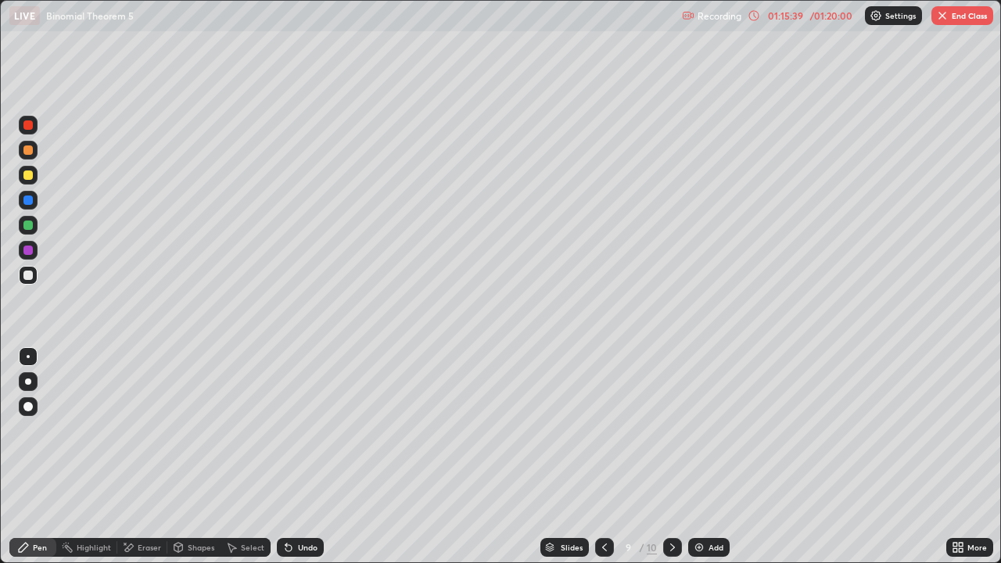
click at [143, 457] on div "Eraser" at bounding box center [149, 547] width 23 height 8
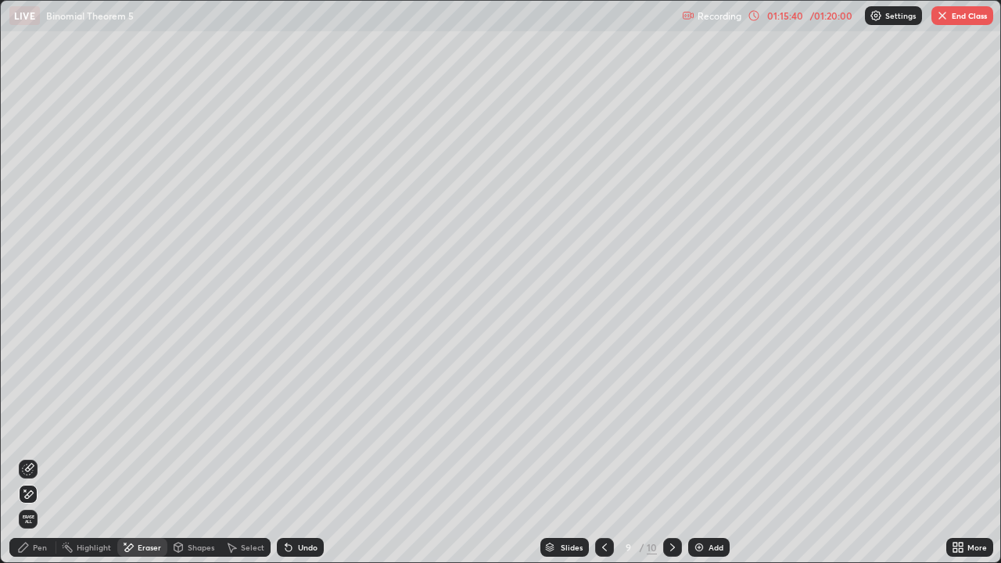
click at [48, 457] on div "Pen" at bounding box center [32, 547] width 47 height 19
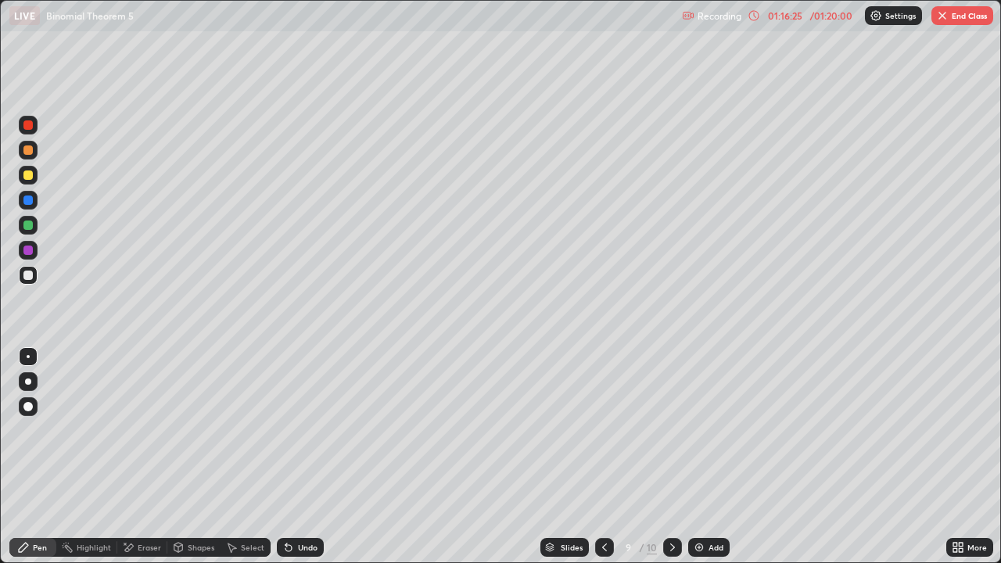
click at [298, 457] on div "Undo" at bounding box center [308, 547] width 20 height 8
click at [969, 16] on button "End Class" at bounding box center [962, 15] width 62 height 19
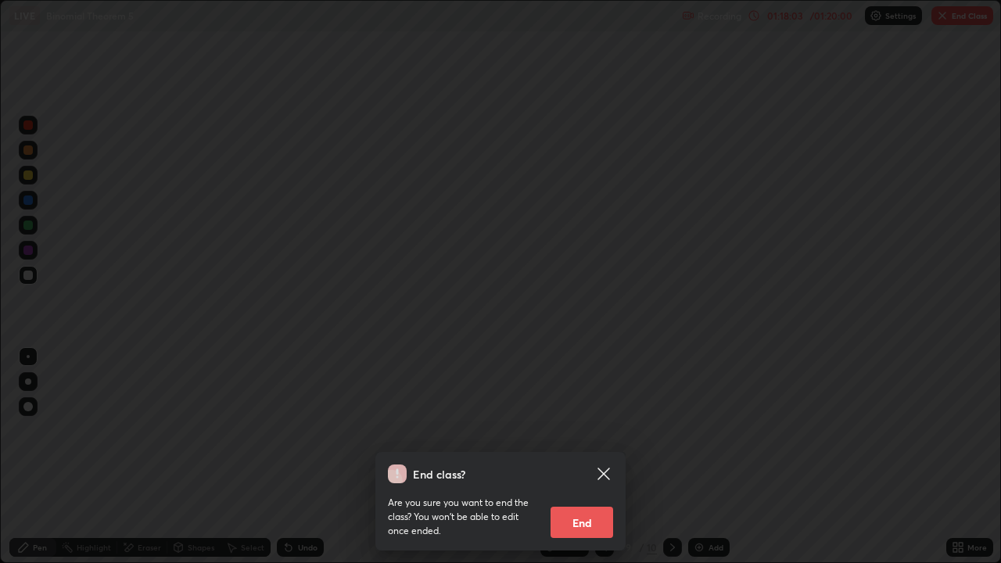
click at [596, 457] on button "End" at bounding box center [581, 522] width 63 height 31
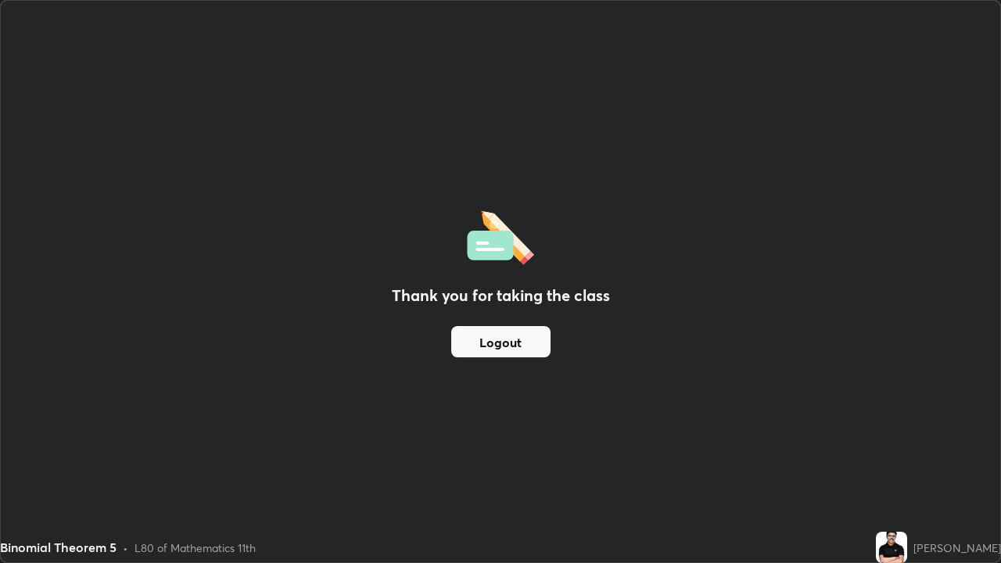
click at [500, 349] on button "Logout" at bounding box center [500, 341] width 99 height 31
click at [504, 339] on button "Logout" at bounding box center [500, 341] width 99 height 31
click at [501, 337] on button "Logout" at bounding box center [500, 341] width 99 height 31
click at [507, 334] on button "Logout" at bounding box center [500, 341] width 99 height 31
